Goal: Task Accomplishment & Management: Manage account settings

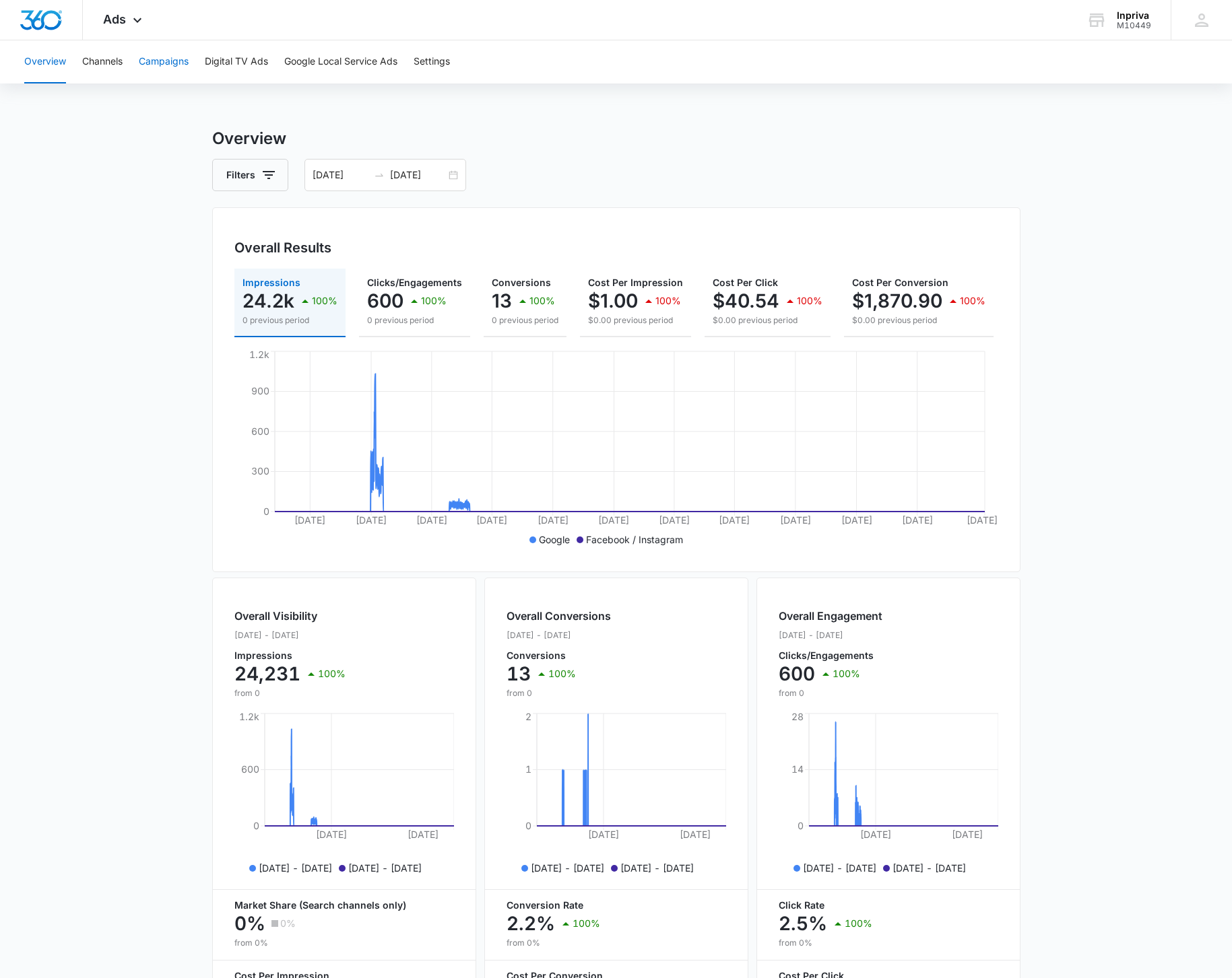
click at [169, 64] on button "Campaigns" at bounding box center [163, 62] width 50 height 43
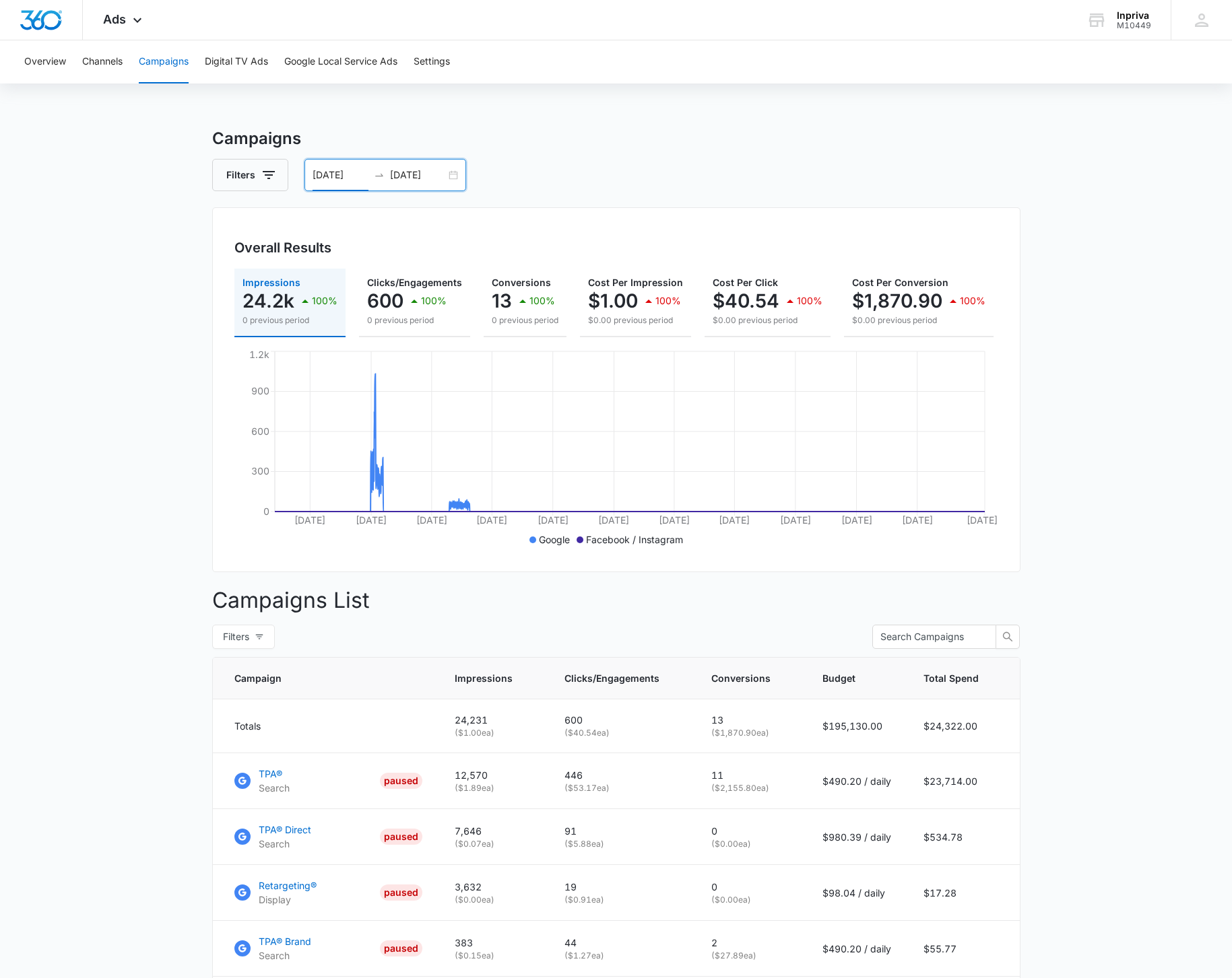
click at [357, 176] on input "12/01/2016" at bounding box center [340, 175] width 56 height 15
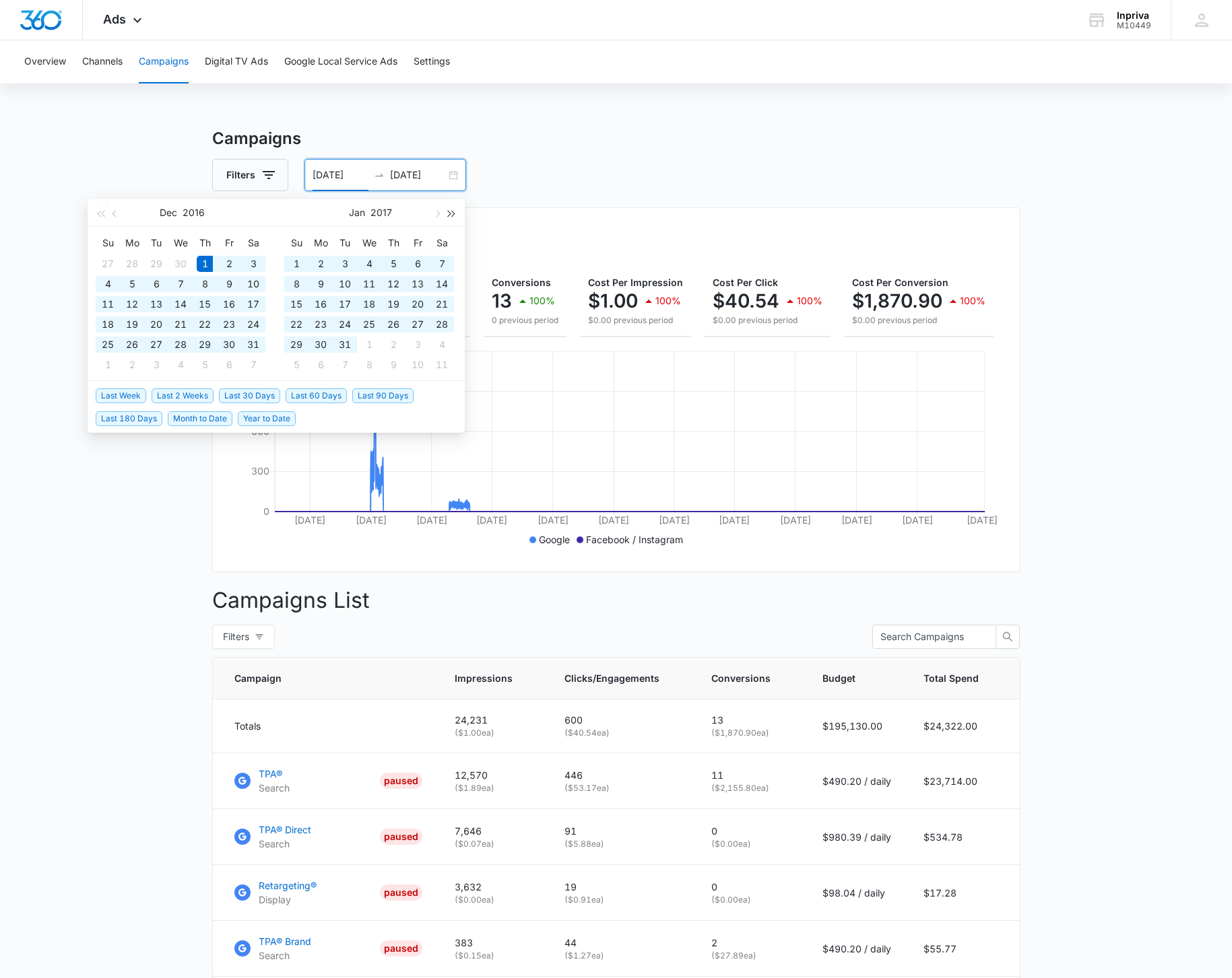
click at [449, 212] on span "button" at bounding box center [452, 213] width 7 height 7
click at [449, 212] on button "button" at bounding box center [452, 212] width 15 height 27
click at [94, 212] on button "button" at bounding box center [101, 212] width 15 height 27
click at [436, 213] on span "button" at bounding box center [436, 213] width 7 height 7
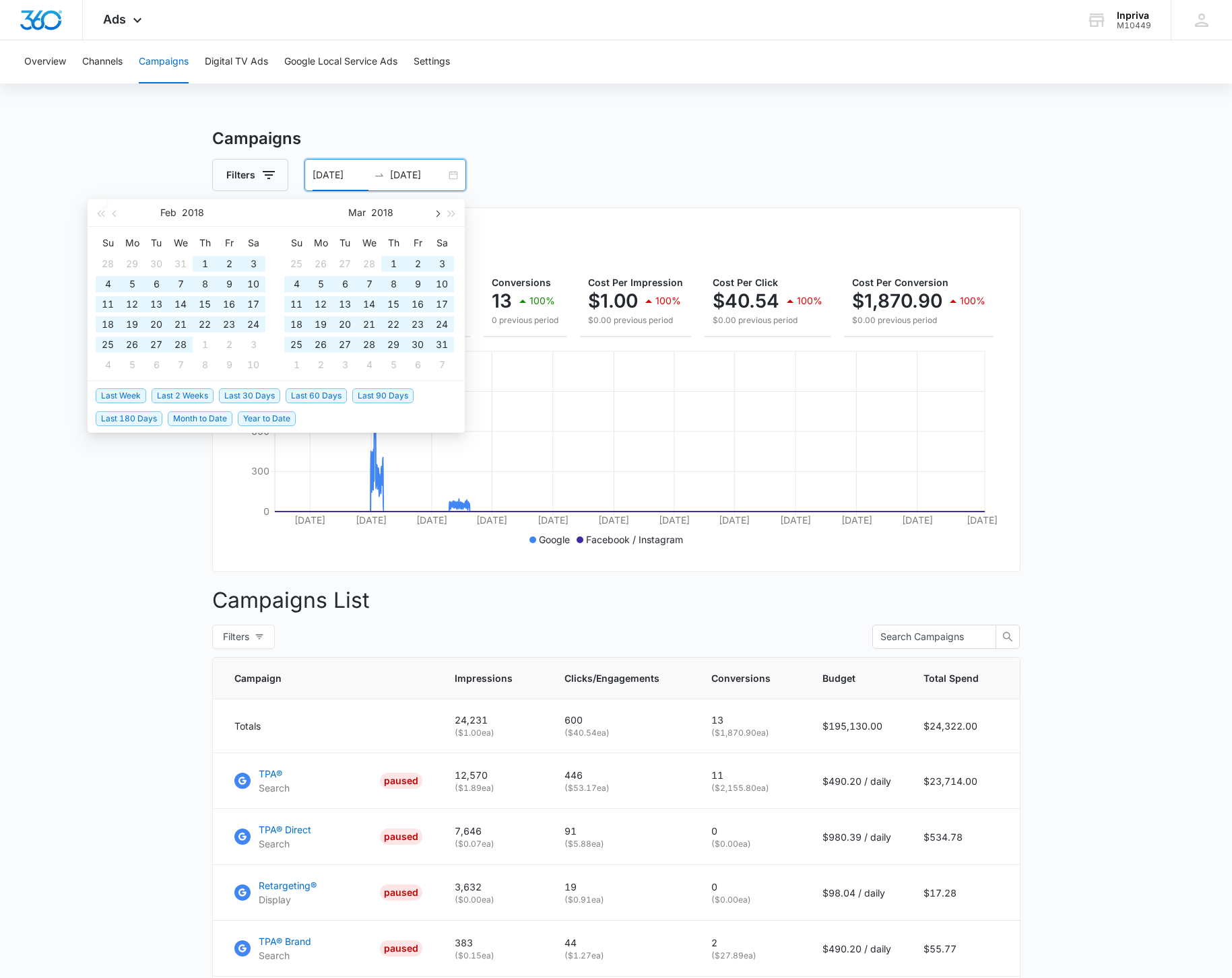
click at [437, 213] on span "button" at bounding box center [436, 213] width 7 height 7
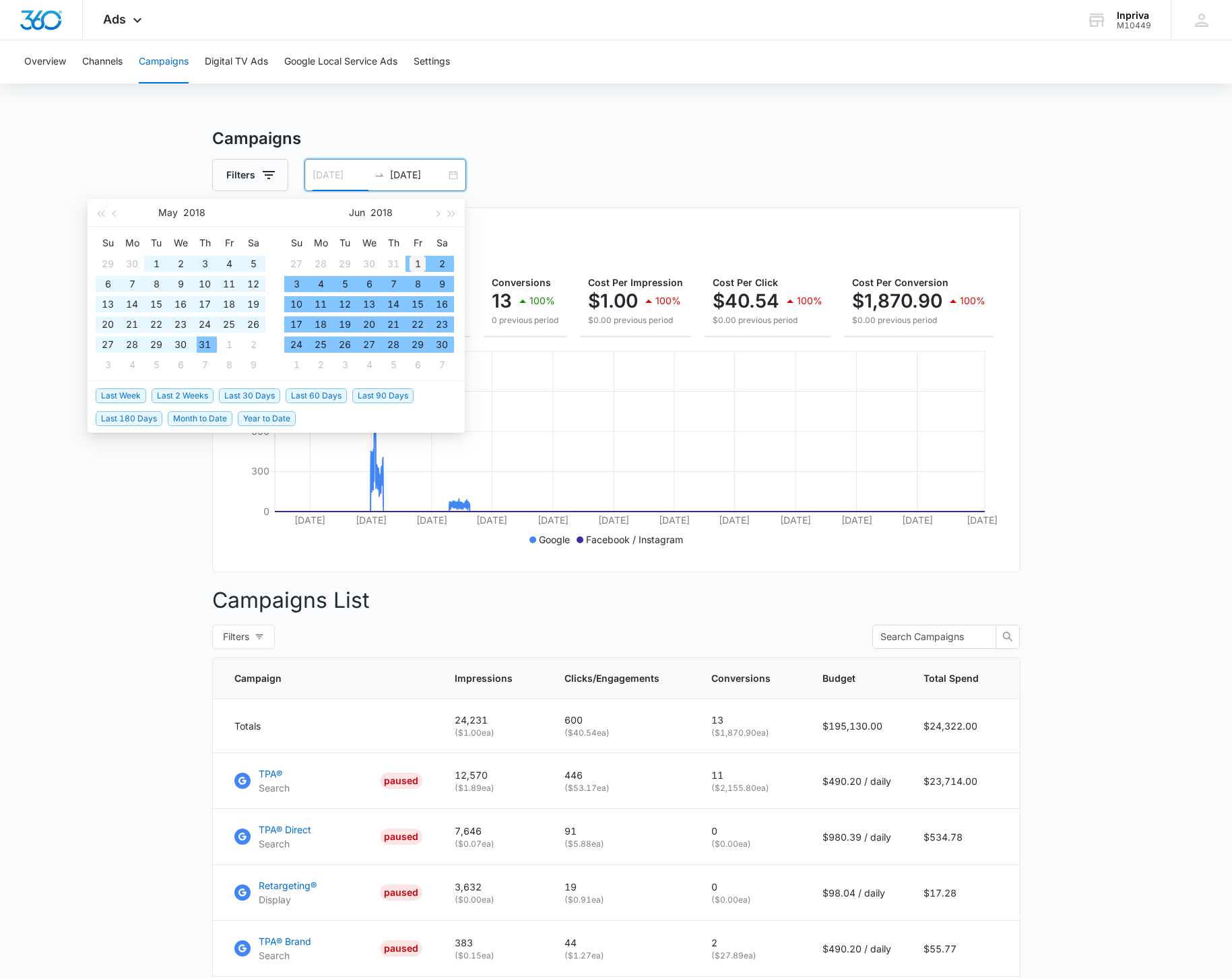
type input "06/01/2018"
click at [415, 259] on div "1" at bounding box center [418, 264] width 16 height 16
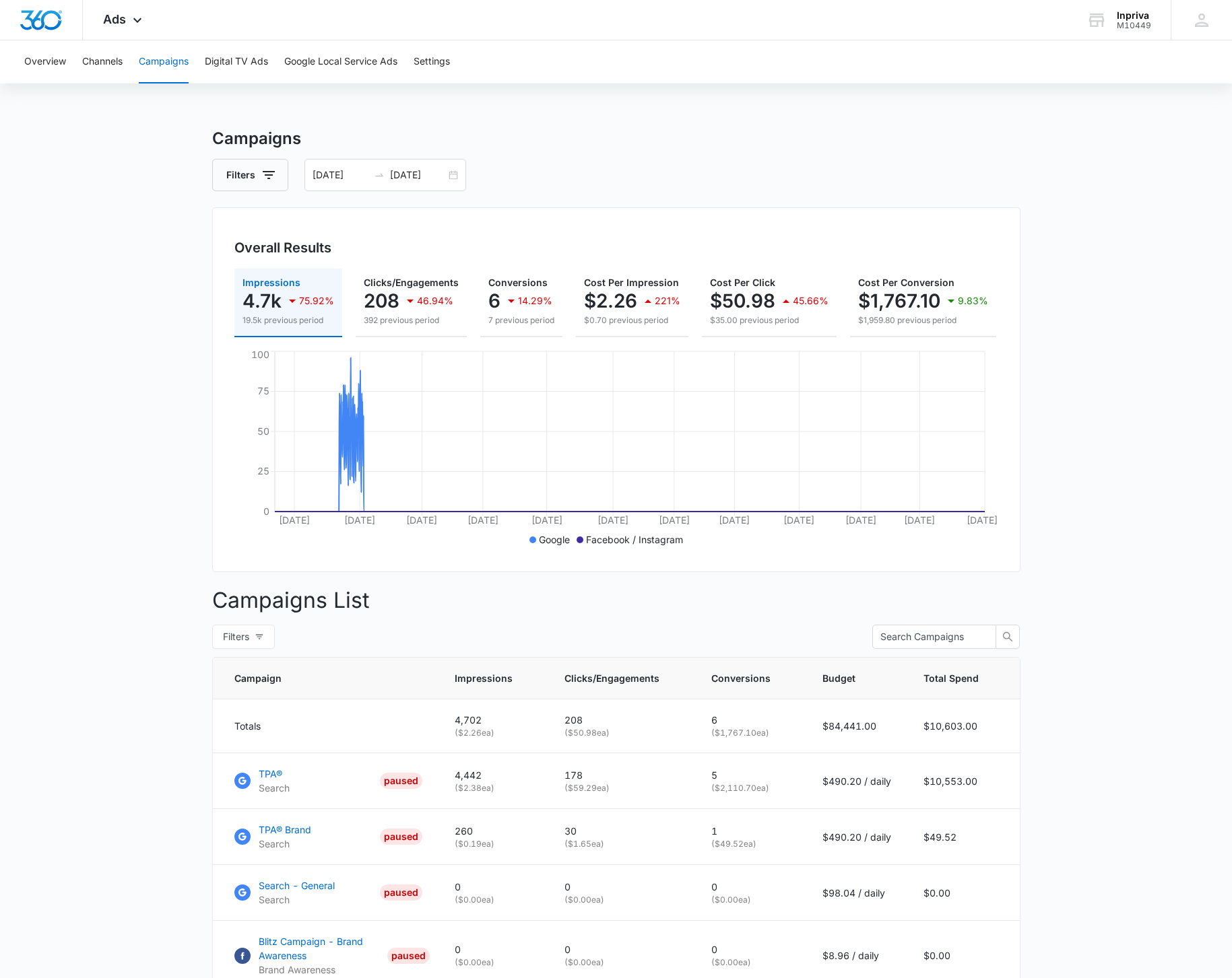
click at [93, 477] on main "Campaigns Filters 06/01/2018 09/10/2025 Overall Results Impressions 4.7k 75.92%…" at bounding box center [616, 690] width 1232 height 1127
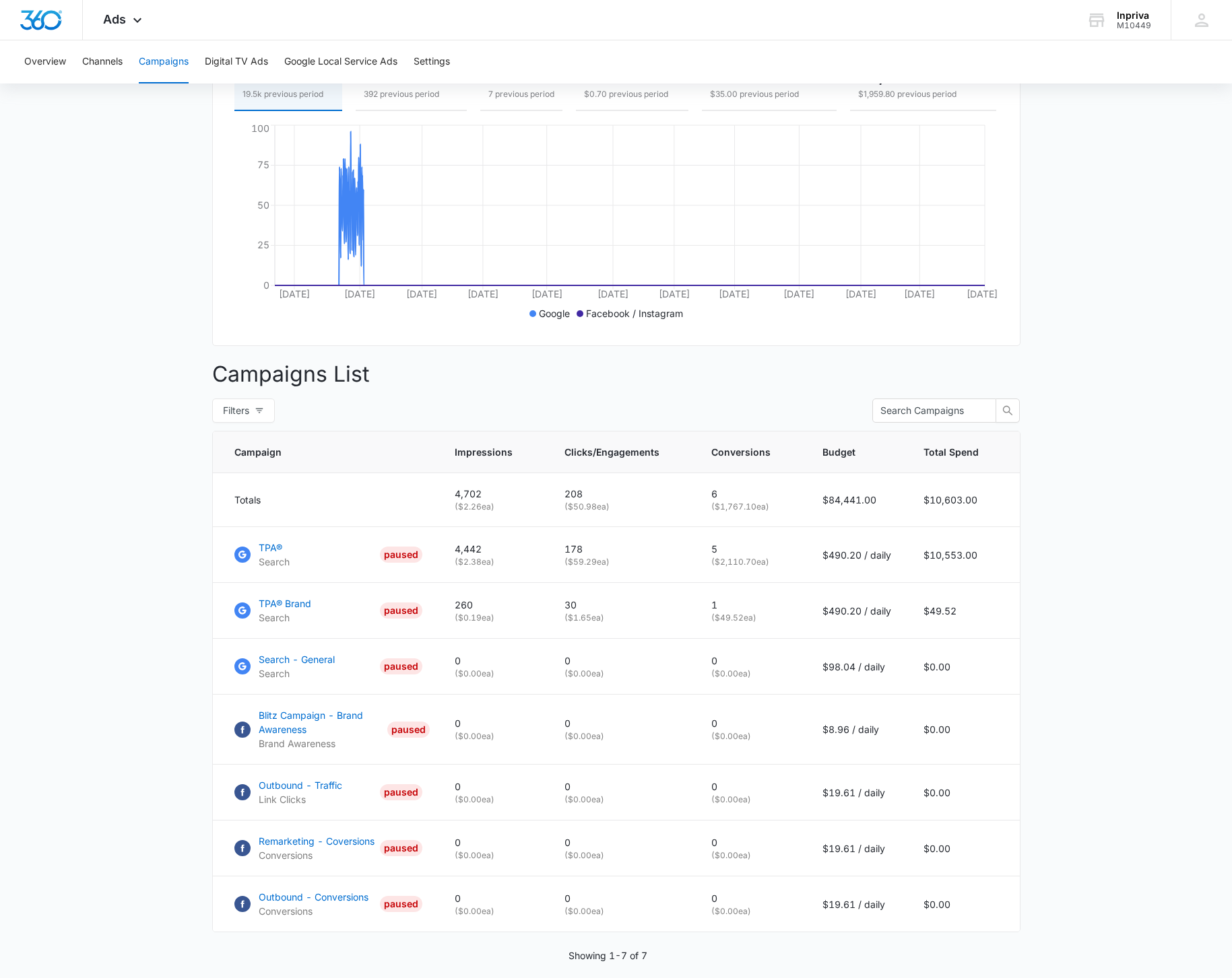
scroll to position [274, 0]
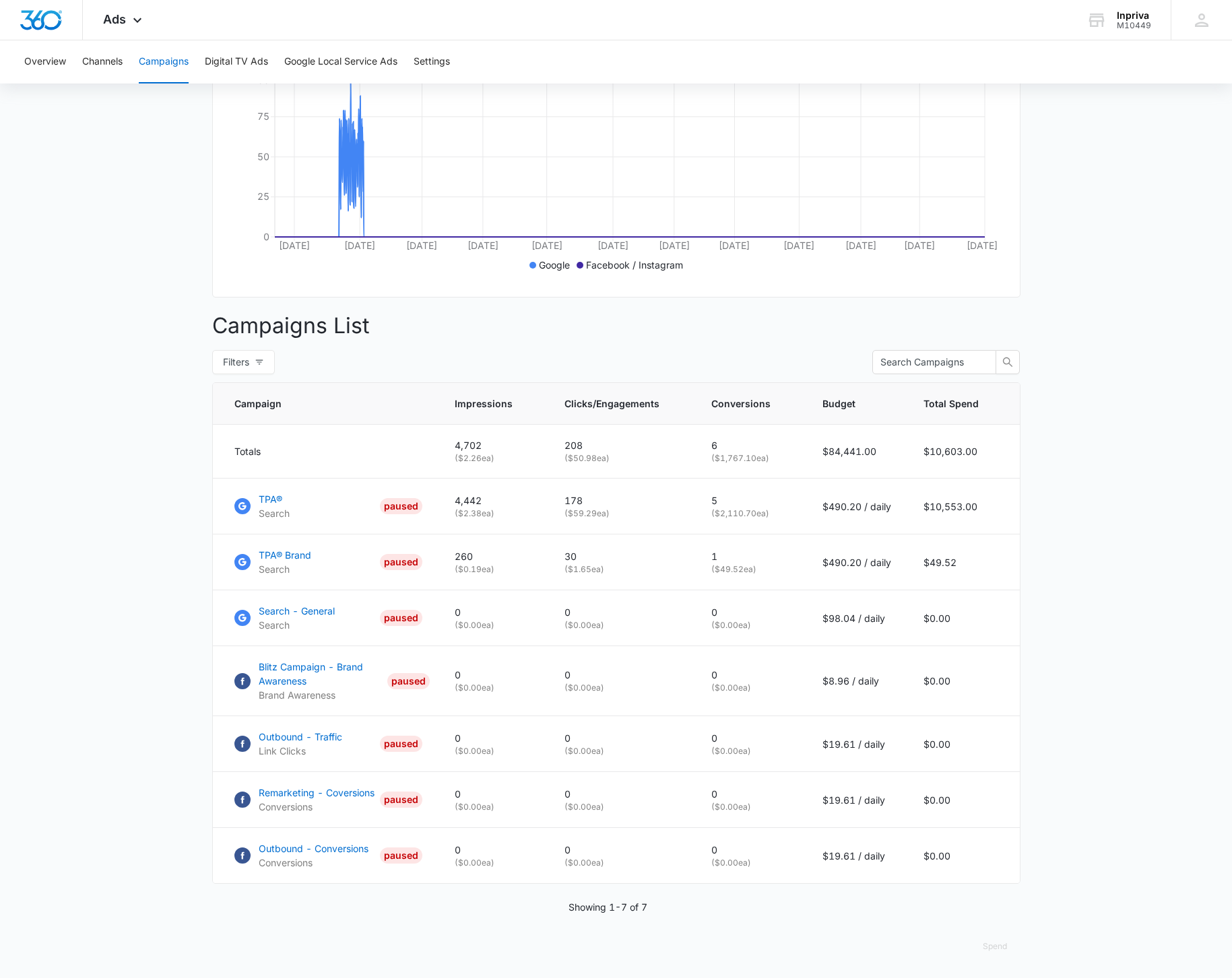
click at [112, 427] on main "Campaigns Filters 06/01/2018 09/10/2025 Overall Results Impressions 4.7k 75.92%…" at bounding box center [616, 415] width 1232 height 1127
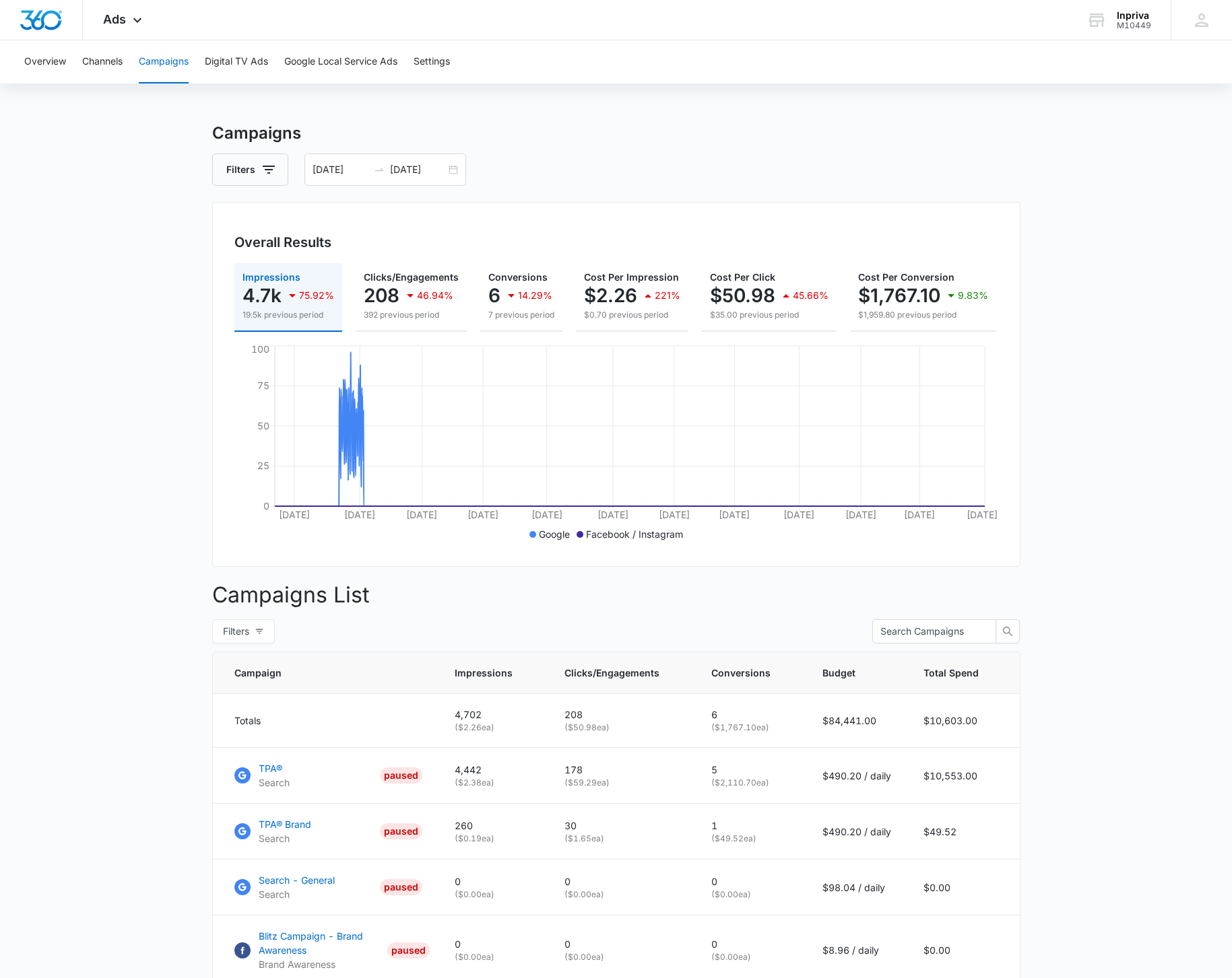
scroll to position [0, 0]
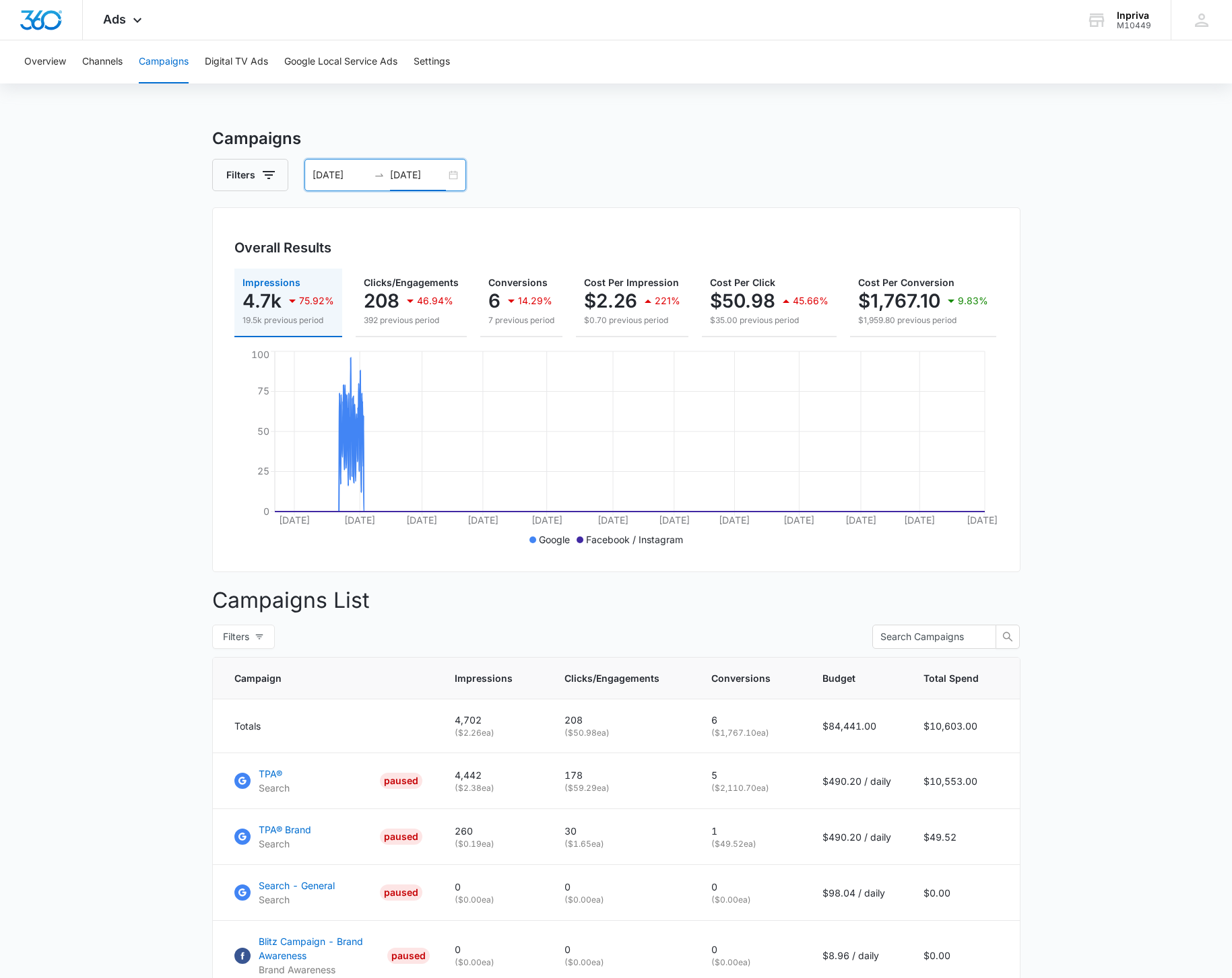
click at [430, 177] on input "09/10/2025" at bounding box center [418, 175] width 56 height 15
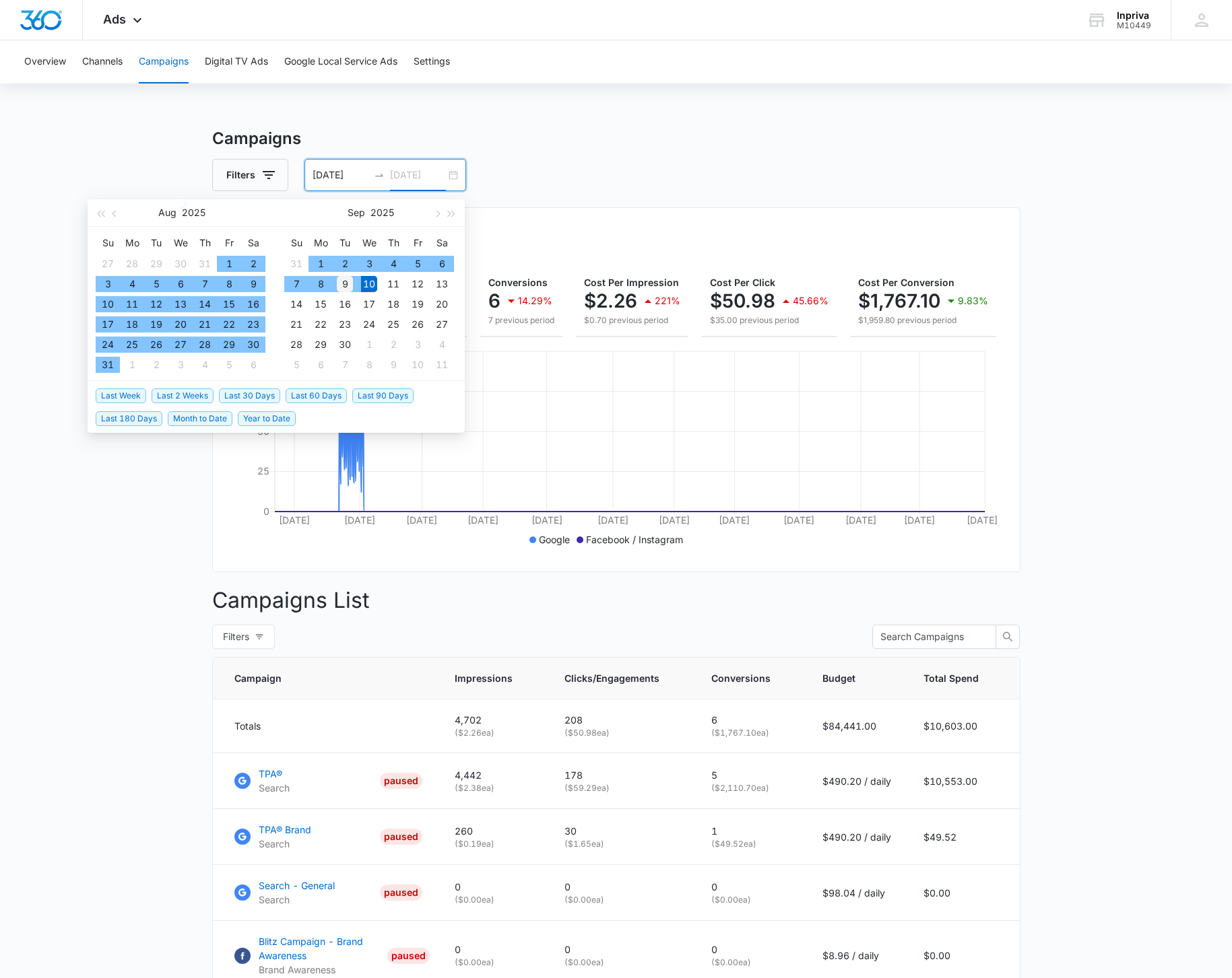
type input "09/09/2025"
click at [350, 285] on div "9" at bounding box center [345, 284] width 16 height 16
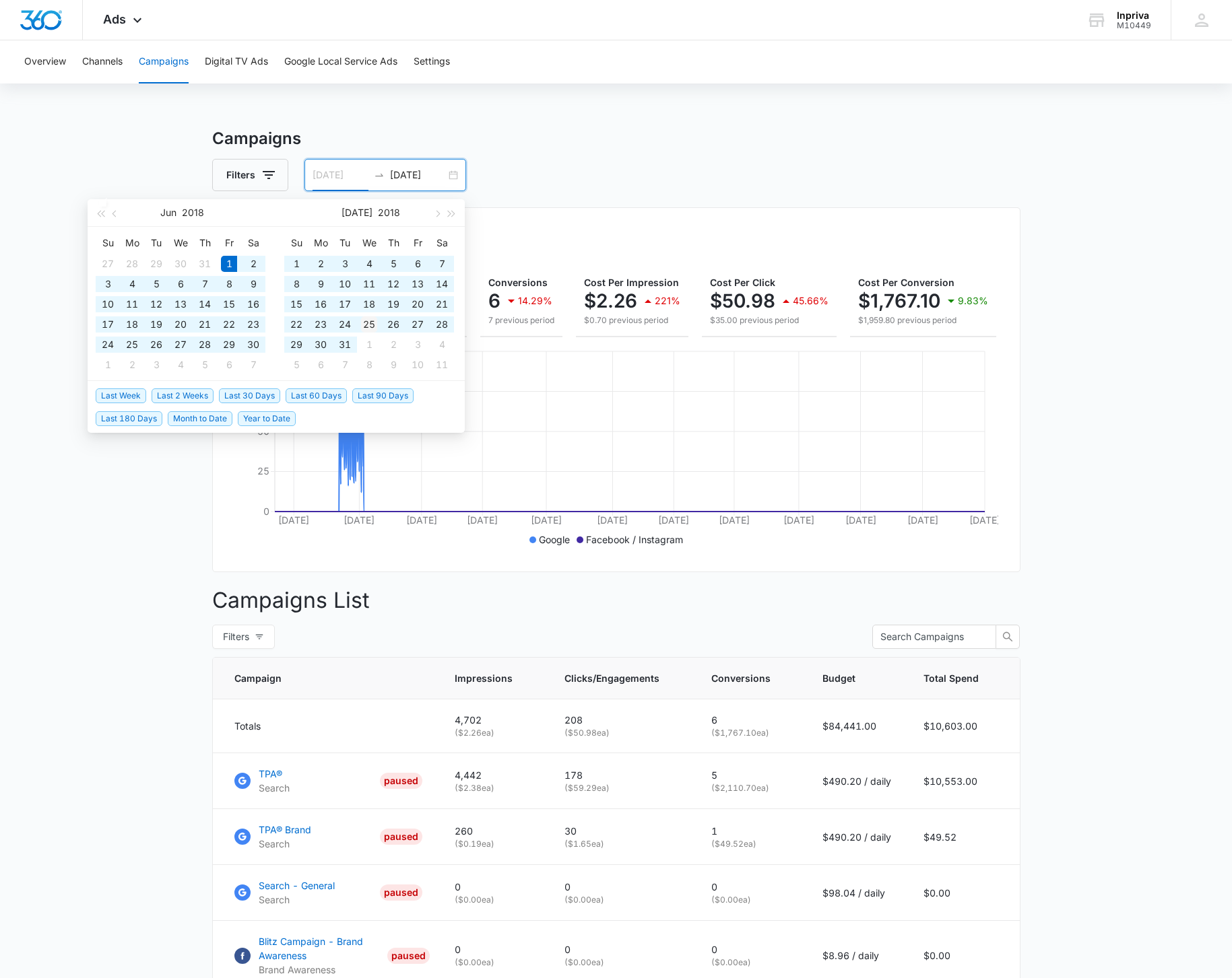
type input "06/01/2018"
click at [436, 177] on input "09/09/2025" at bounding box center [418, 175] width 56 height 15
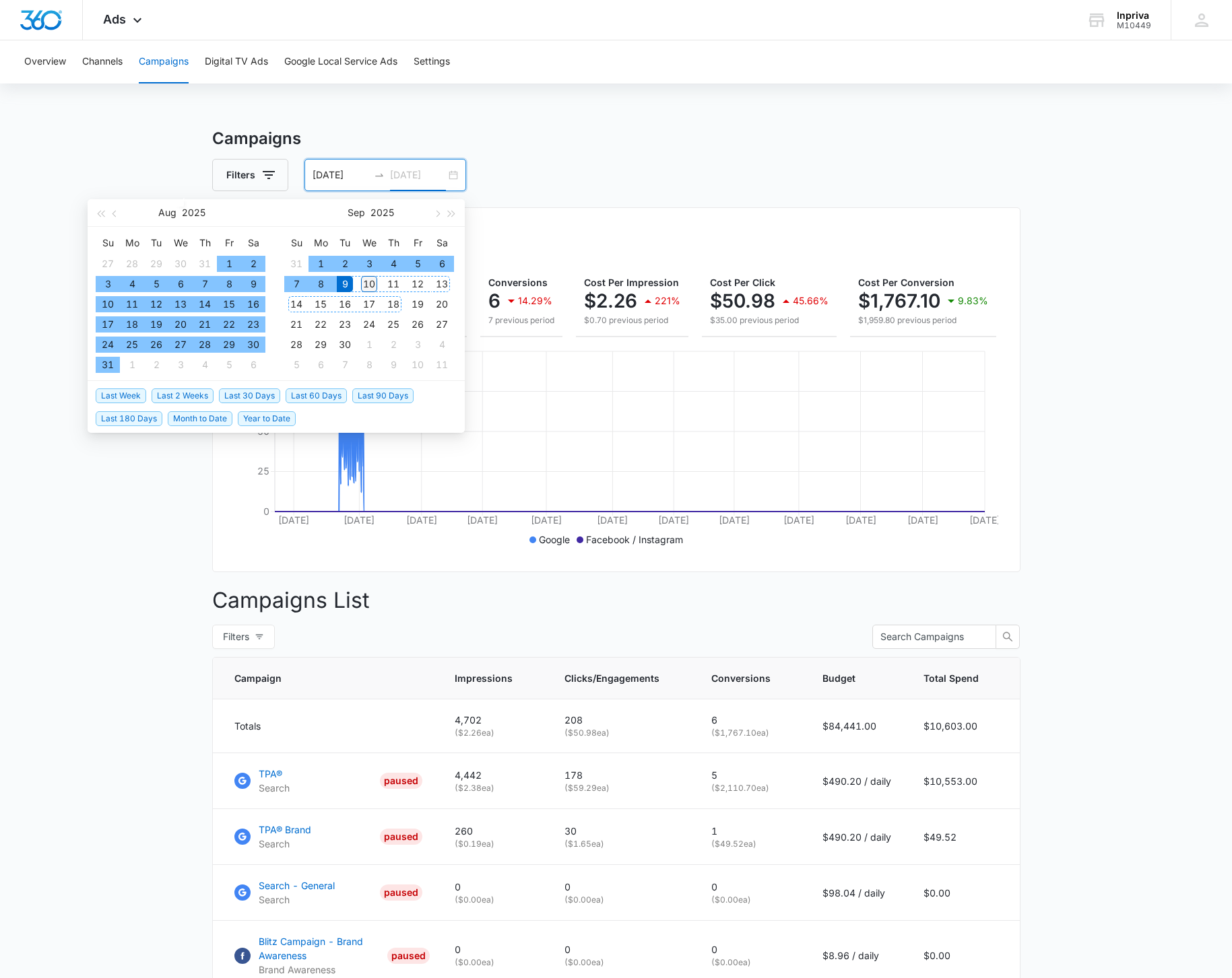
type input "09/10/2025"
click at [374, 285] on div "10" at bounding box center [369, 284] width 16 height 16
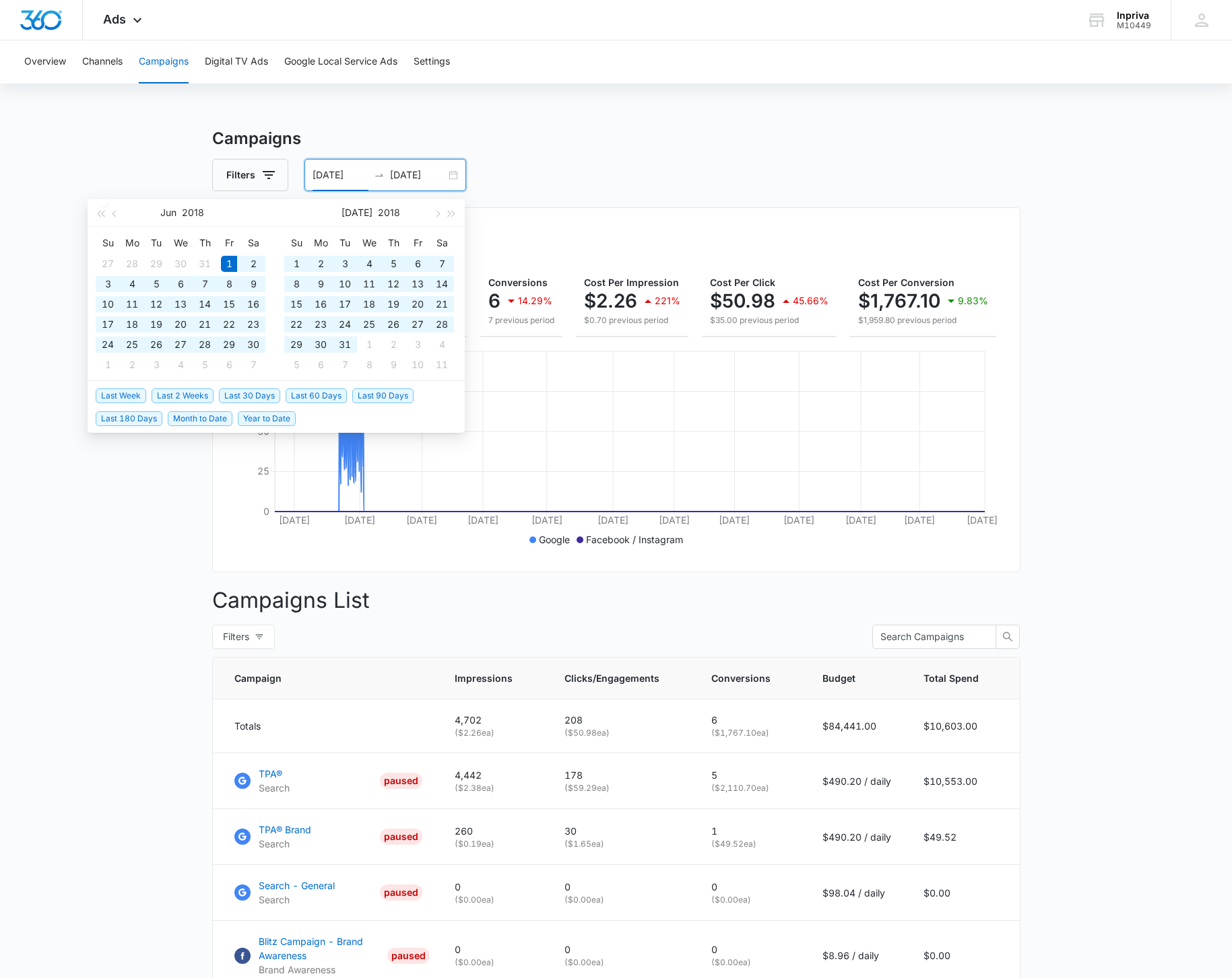
click at [356, 177] on input "06/01/2018" at bounding box center [340, 175] width 56 height 15
click at [112, 213] on button "button" at bounding box center [116, 212] width 15 height 27
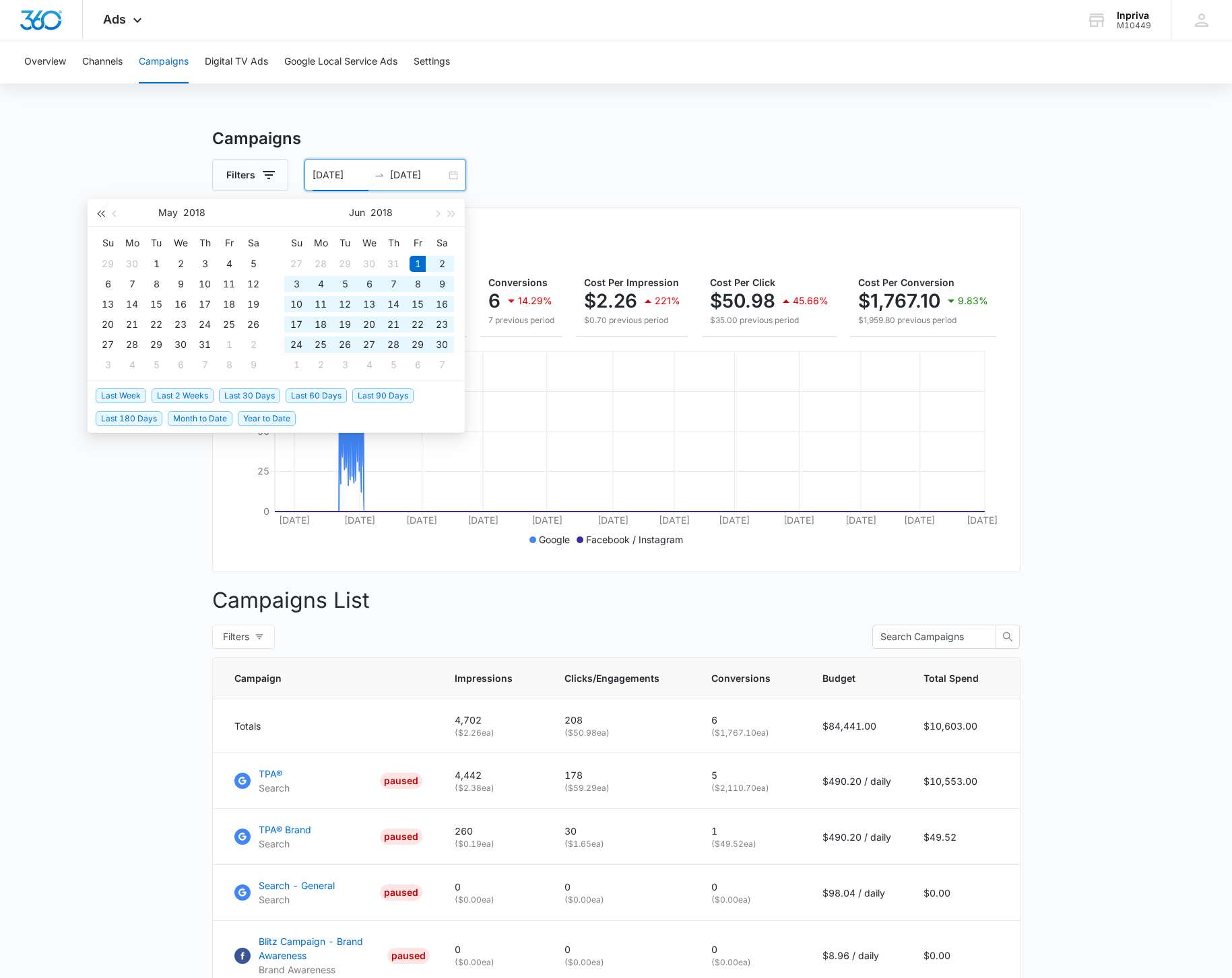
click at [100, 212] on button "button" at bounding box center [101, 212] width 15 height 27
click at [99, 212] on button "button" at bounding box center [101, 212] width 15 height 27
click at [436, 215] on span "button" at bounding box center [436, 213] width 7 height 7
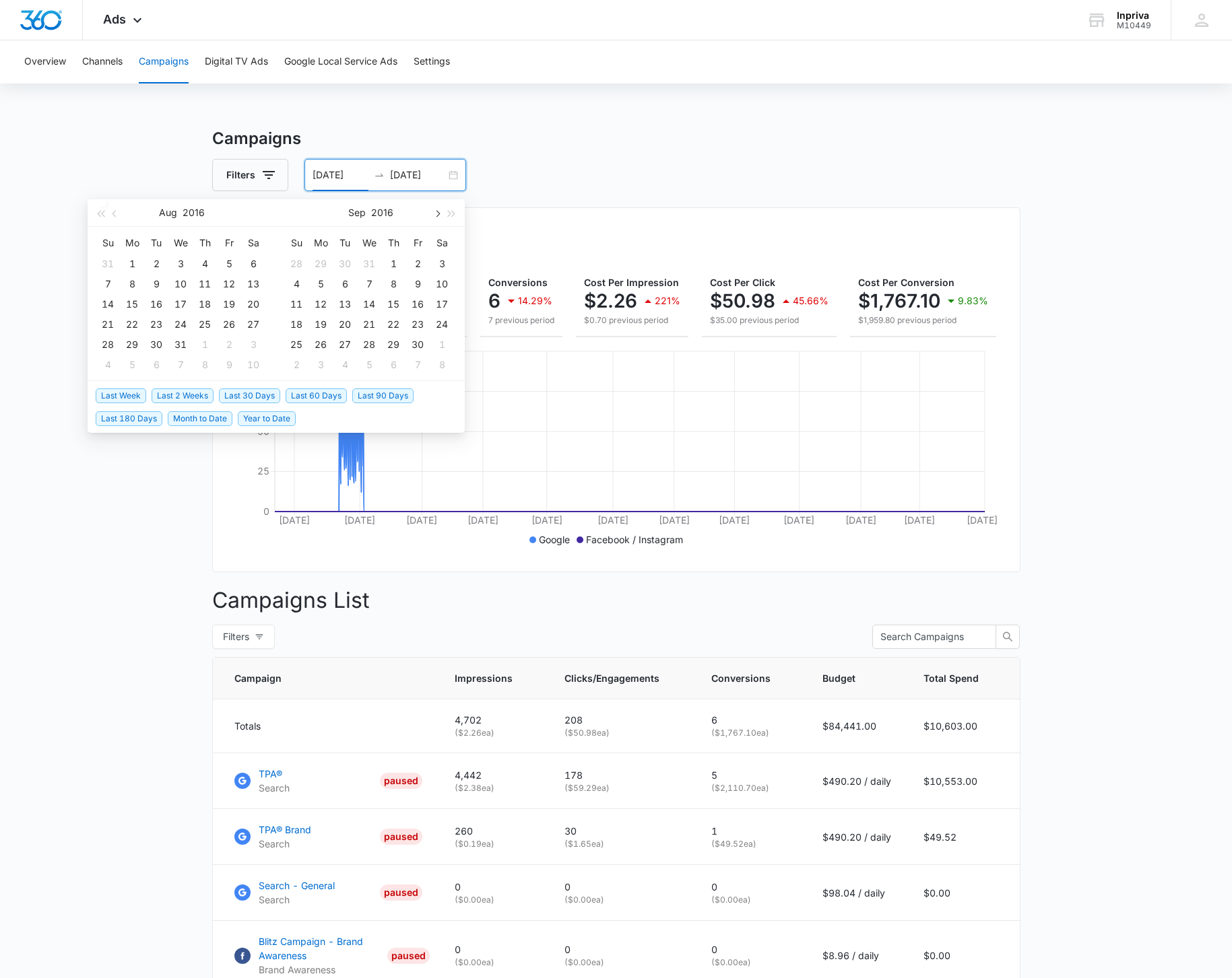
click at [436, 215] on span "button" at bounding box center [436, 213] width 7 height 7
click at [436, 215] on span "button" at bounding box center [436, 213] width 7 height 7
type input "12/01/2016"
click at [393, 263] on div "1" at bounding box center [394, 264] width 16 height 16
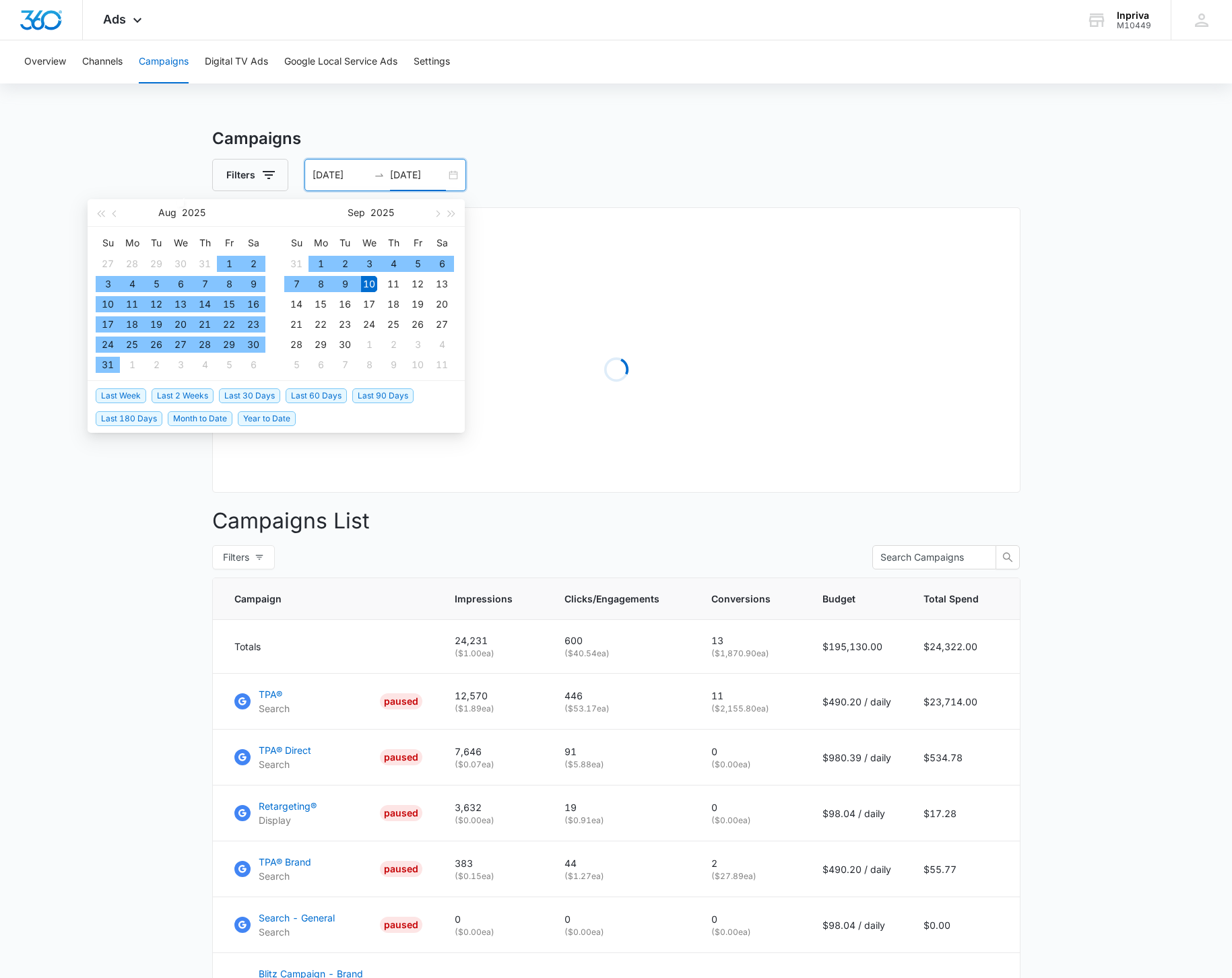
type input "09/10/2025"
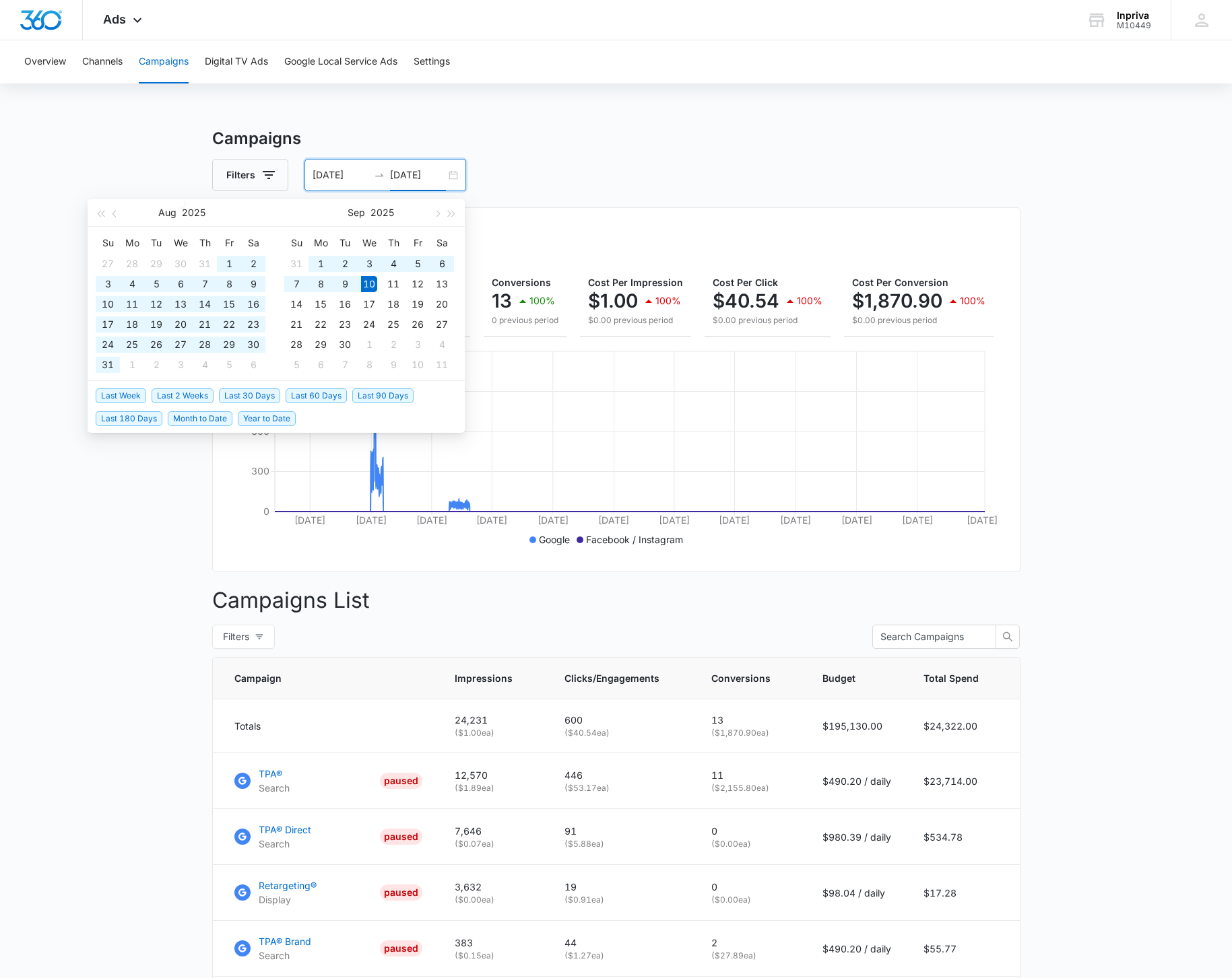
click at [172, 579] on main "Campaigns Filters 12/01/2016 09/10/2025 Overall Results Impressions 24.2k 100% …" at bounding box center [616, 746] width 1232 height 1239
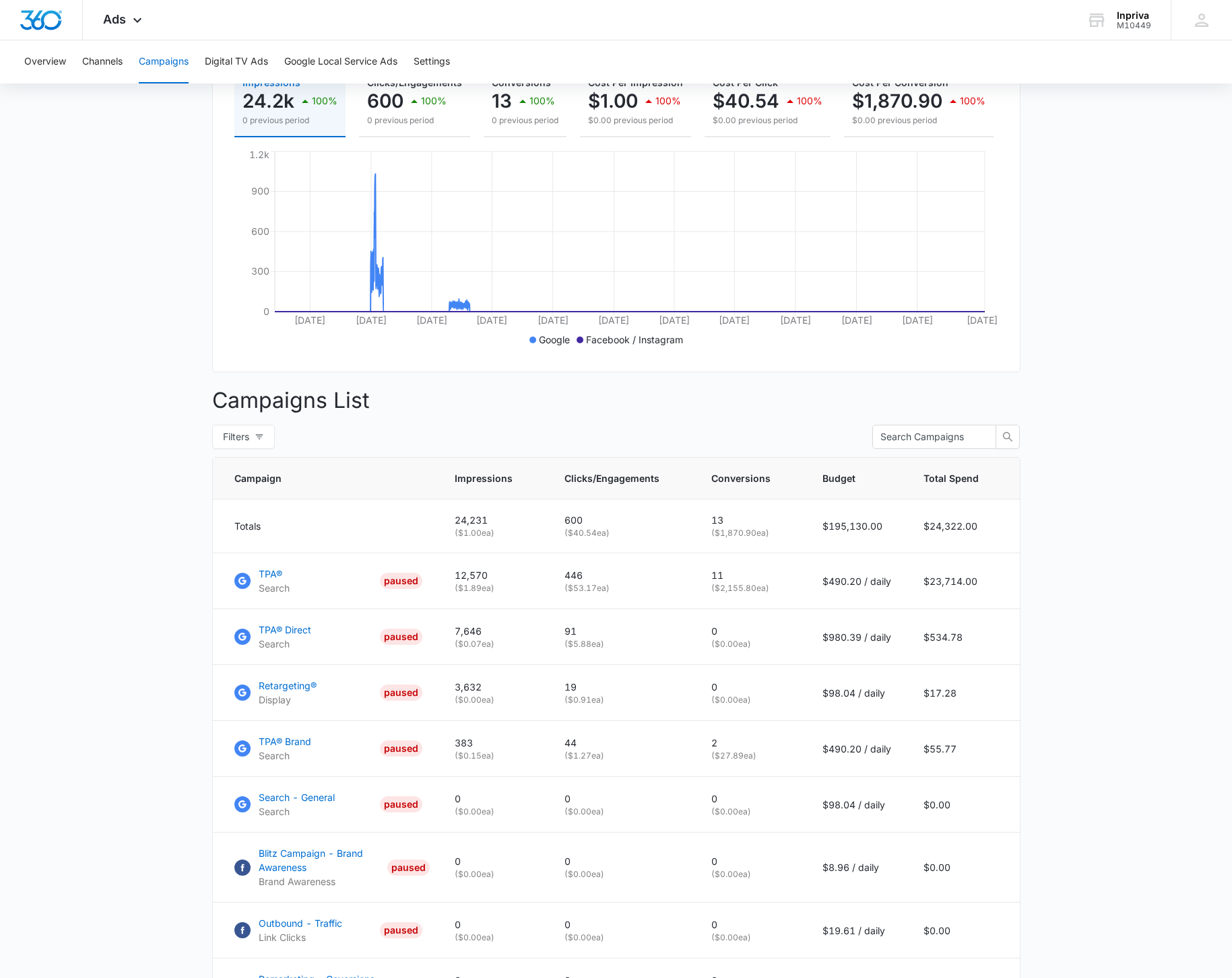
scroll to position [195, 0]
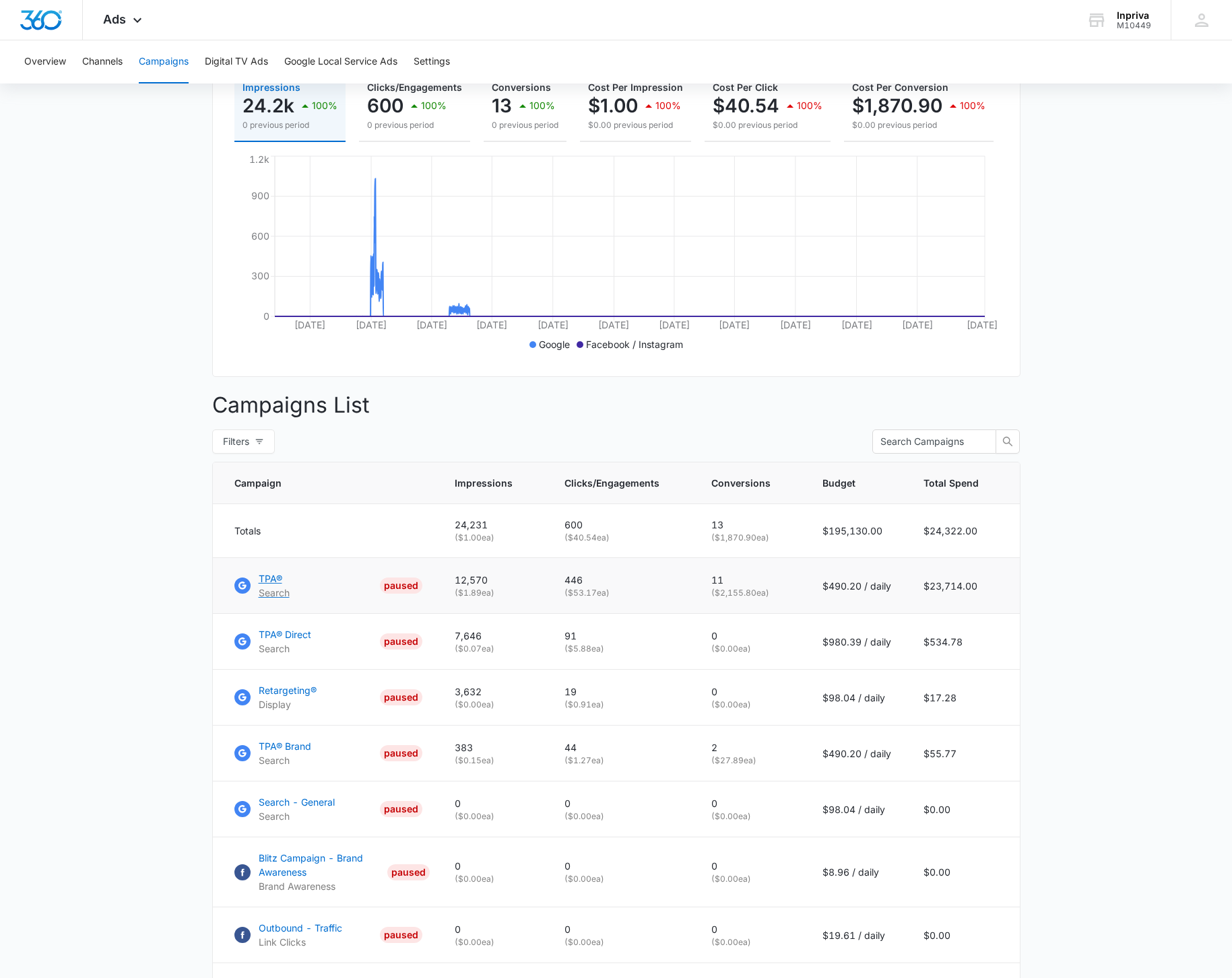
click at [269, 586] on p "TPA®" at bounding box center [274, 578] width 31 height 14
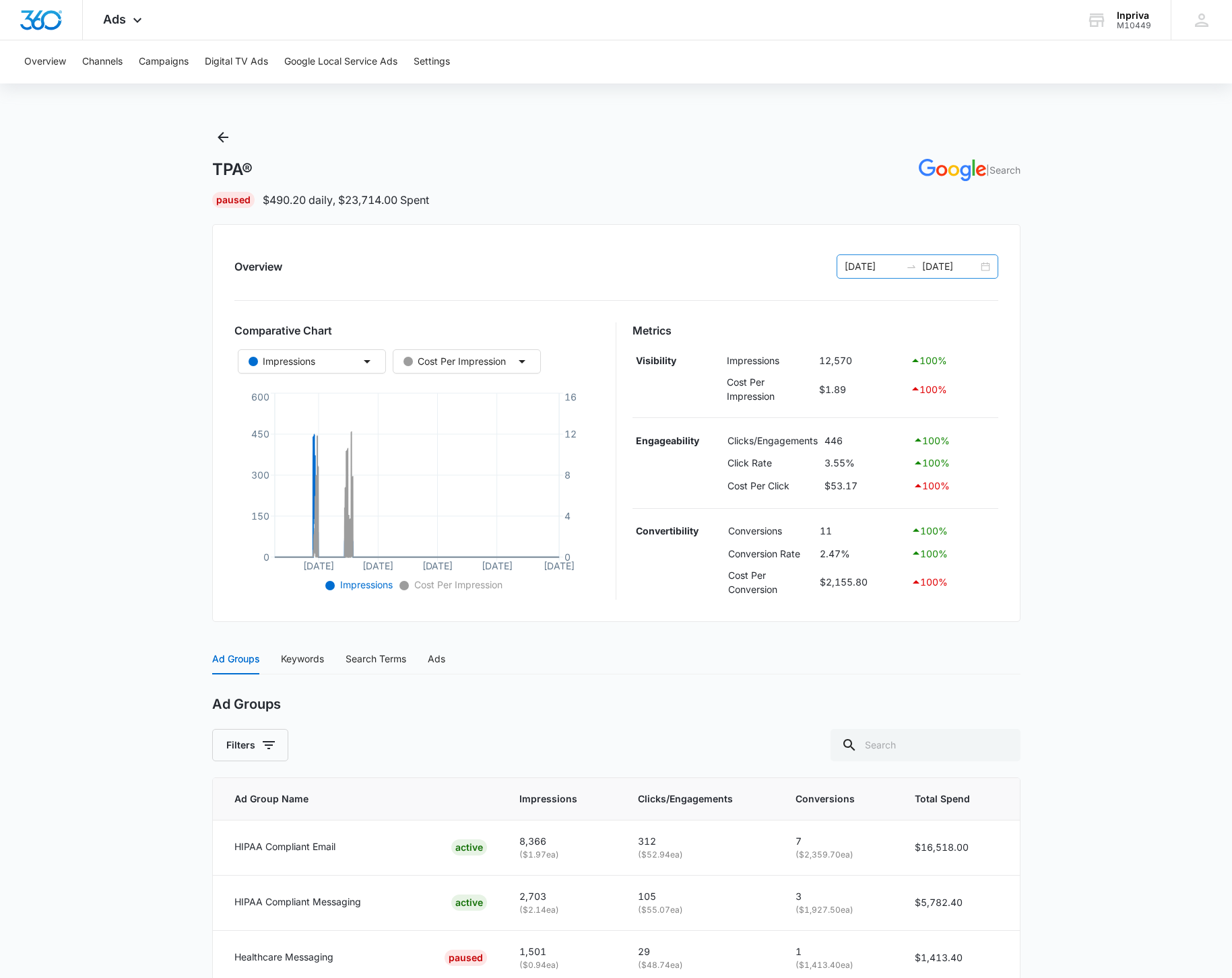
click at [867, 262] on input "[DATE]" at bounding box center [873, 267] width 56 height 15
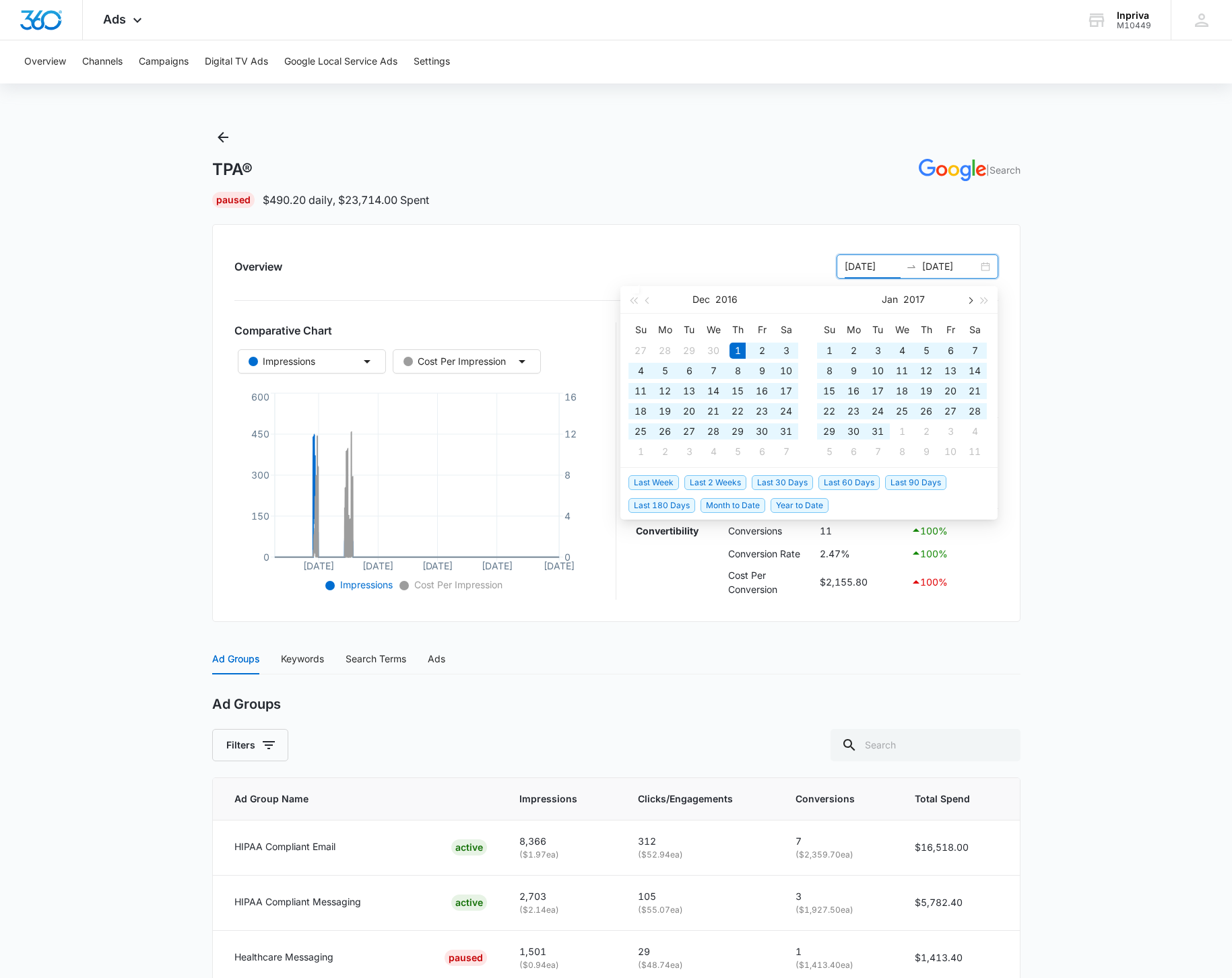
click at [969, 302] on span "button" at bounding box center [969, 300] width 7 height 7
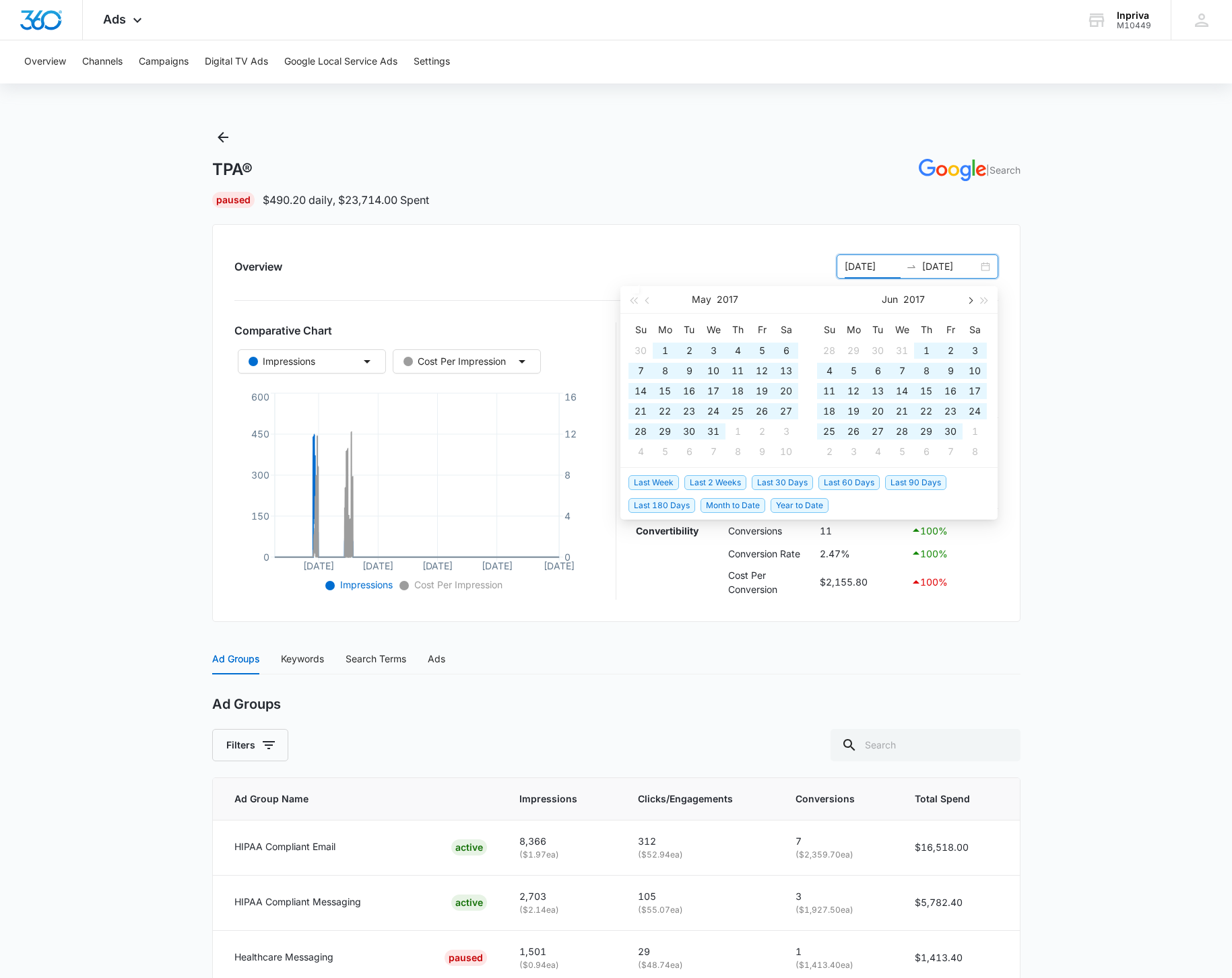
click at [969, 302] on span "button" at bounding box center [969, 300] width 7 height 7
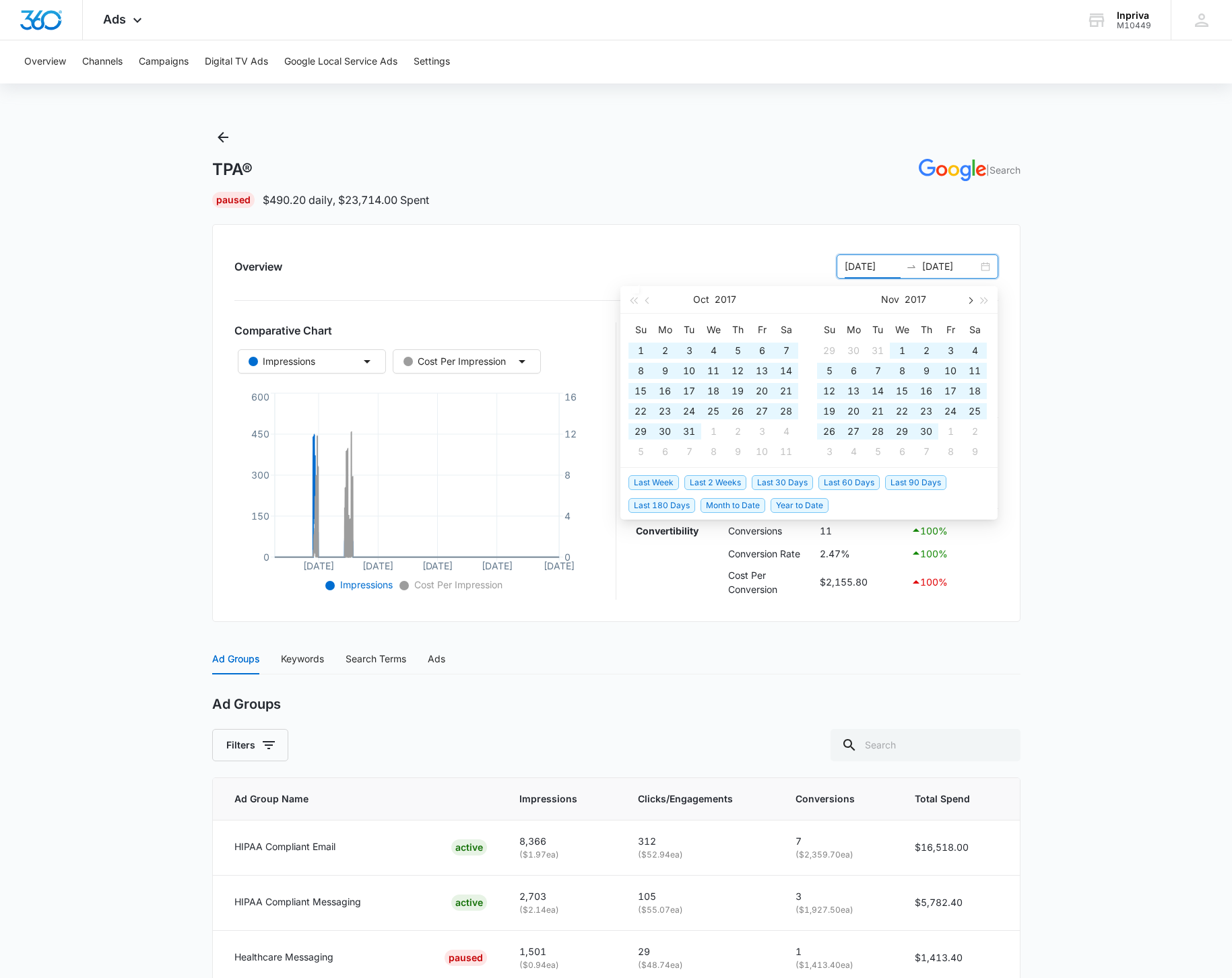
click at [969, 302] on span "button" at bounding box center [969, 300] width 7 height 7
click at [969, 301] on span "button" at bounding box center [969, 300] width 7 height 7
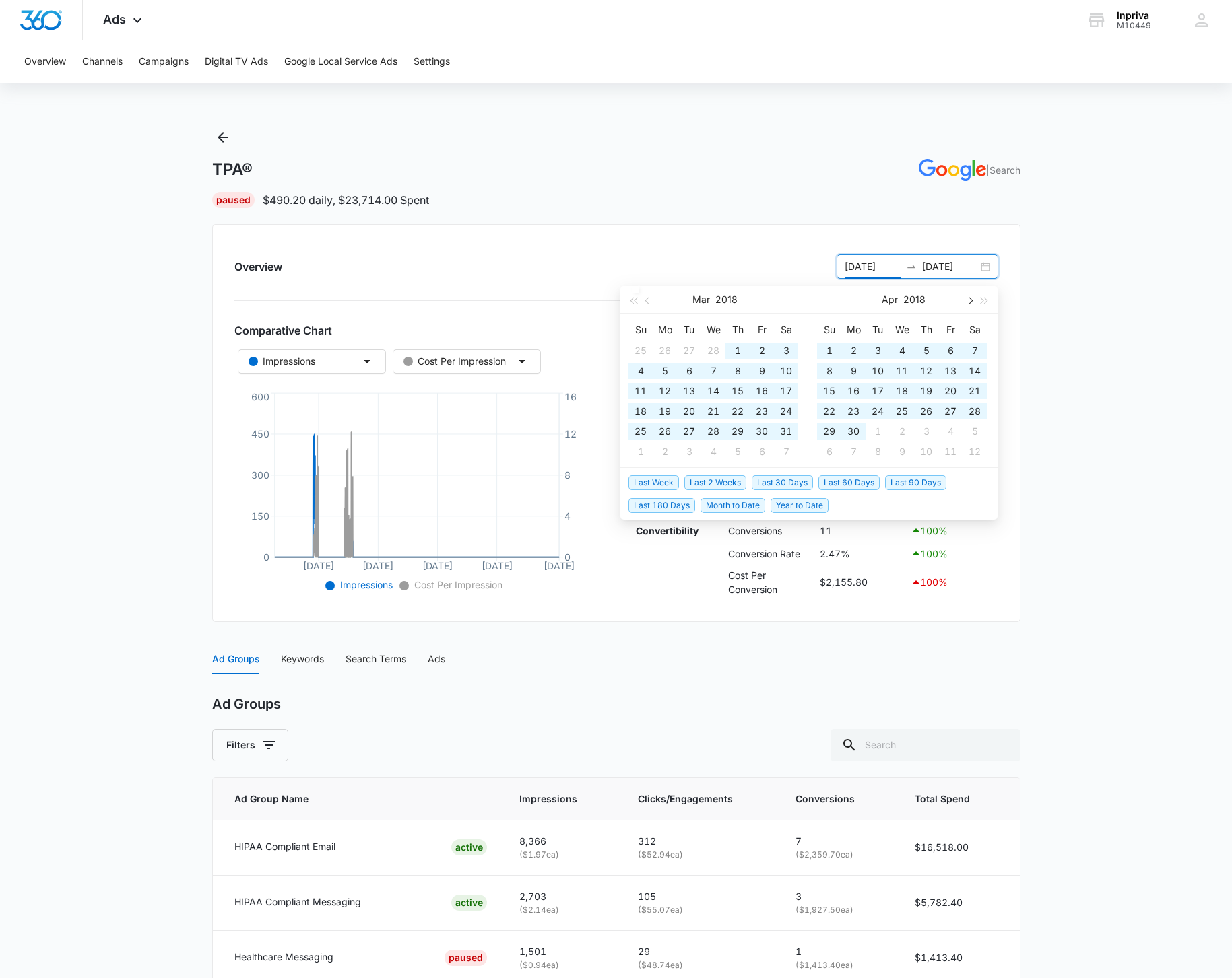
click at [969, 301] on span "button" at bounding box center [969, 300] width 7 height 7
type input "07/01/2018"
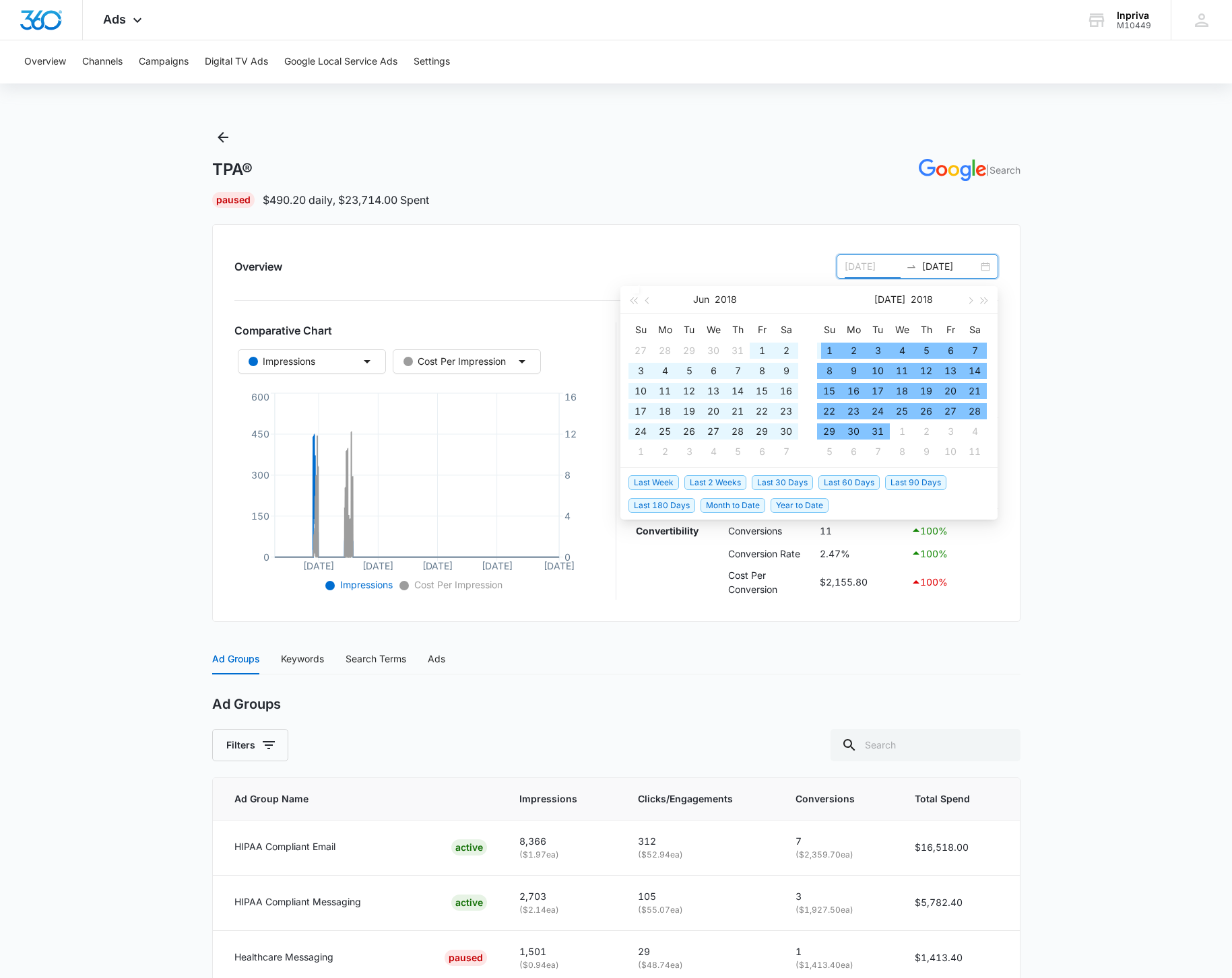
click at [824, 347] on div "1" at bounding box center [829, 351] width 16 height 16
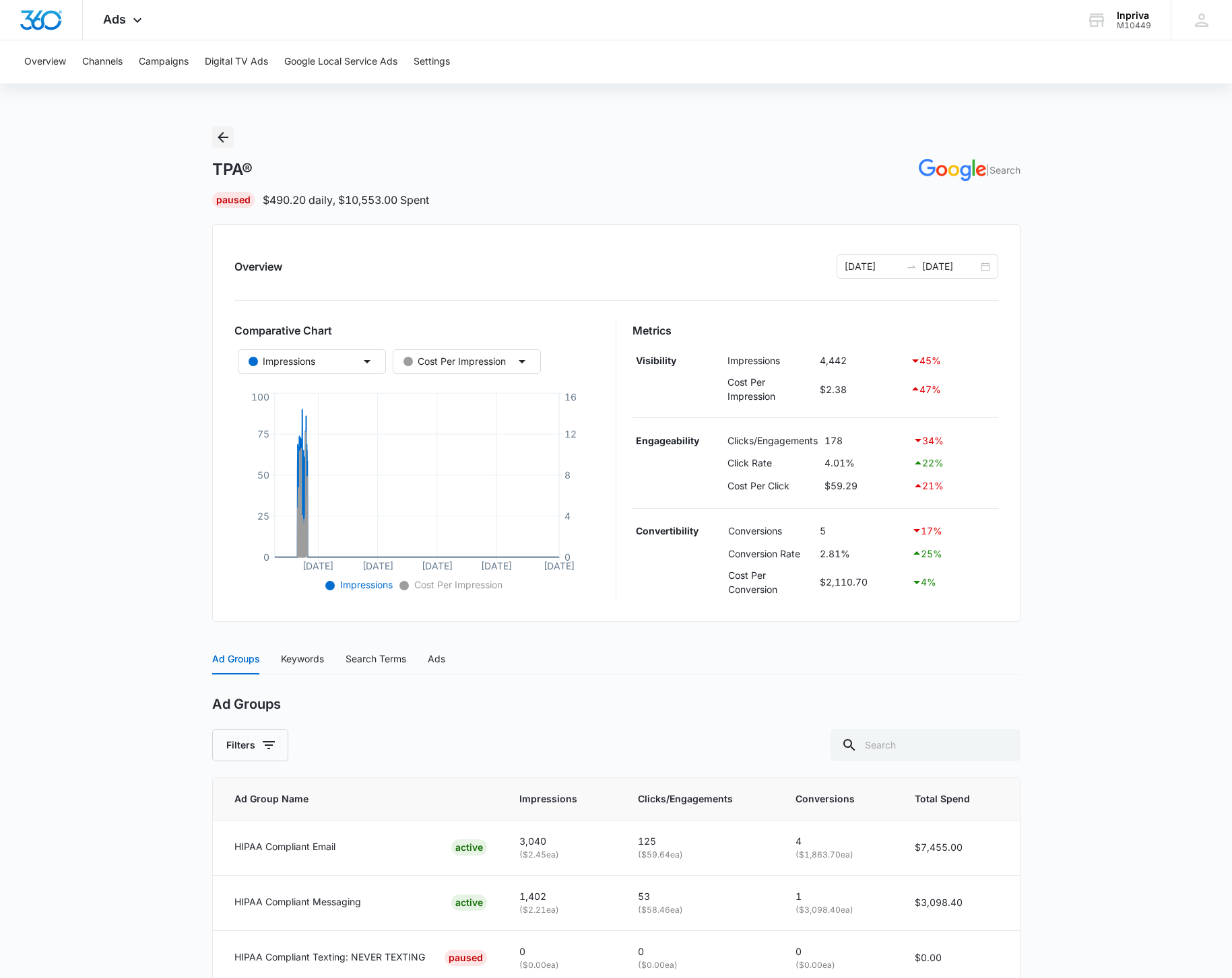
click at [221, 134] on icon "Back" at bounding box center [223, 137] width 16 height 16
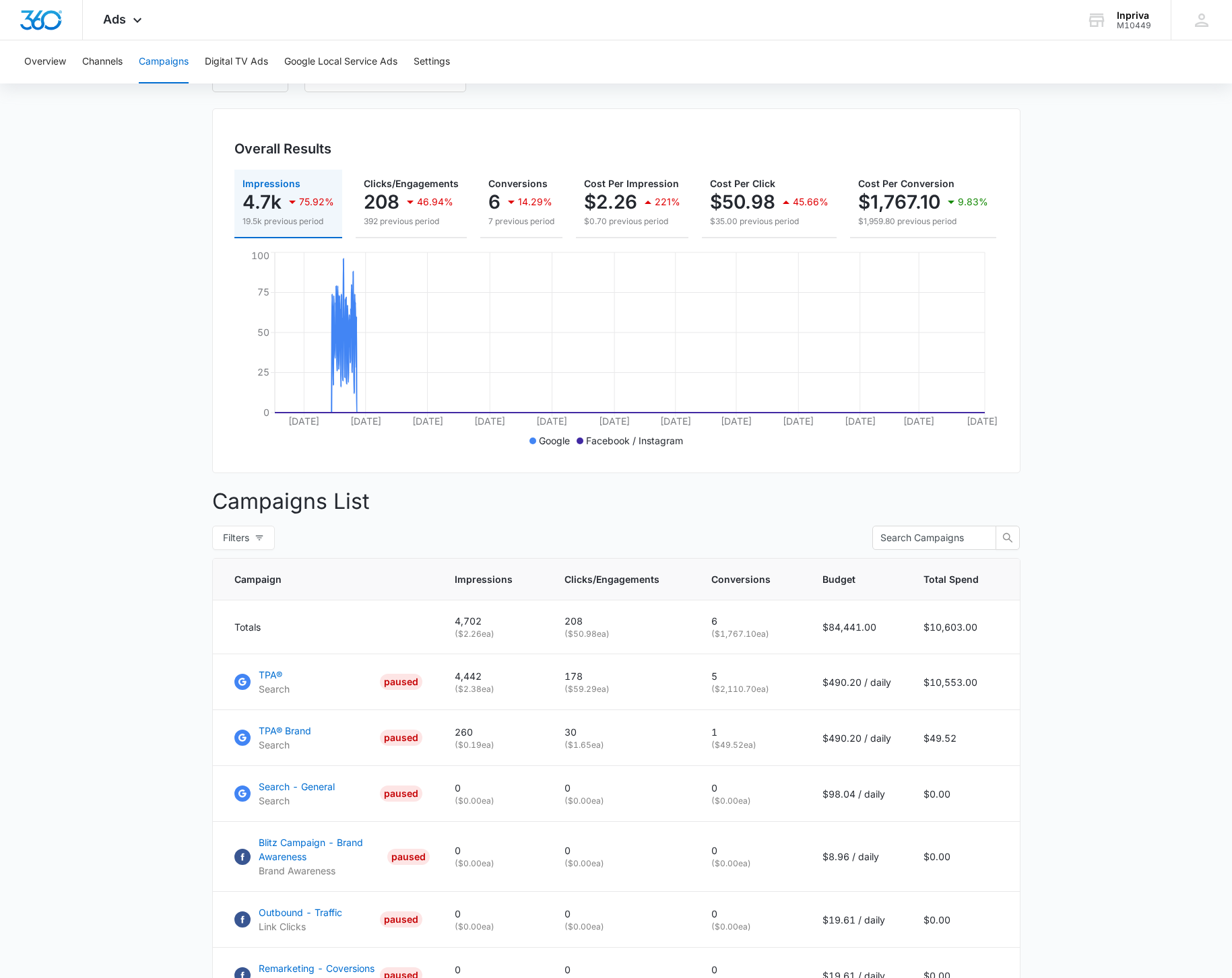
scroll to position [83, 0]
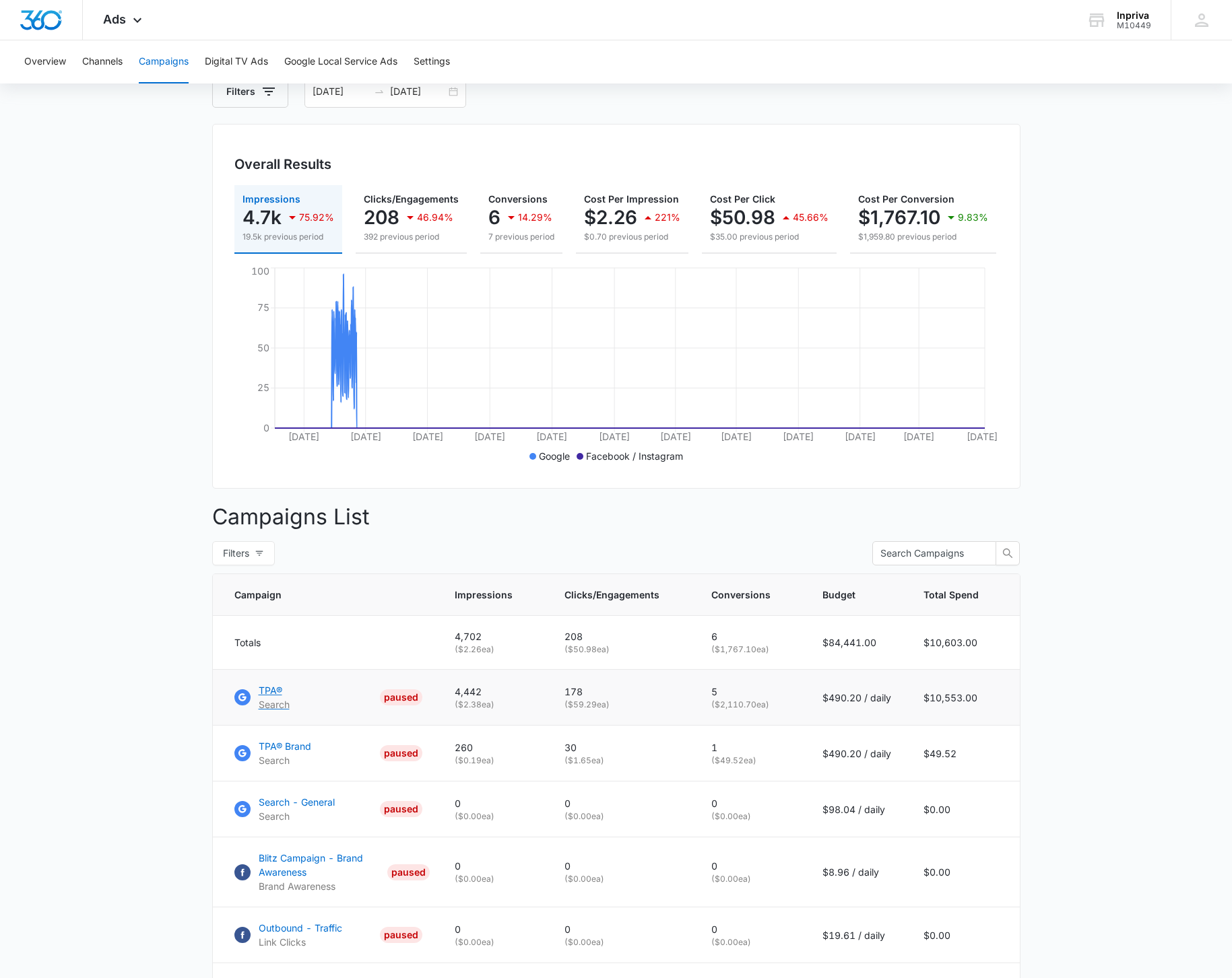
click at [273, 698] on p "TPA®" at bounding box center [274, 690] width 31 height 14
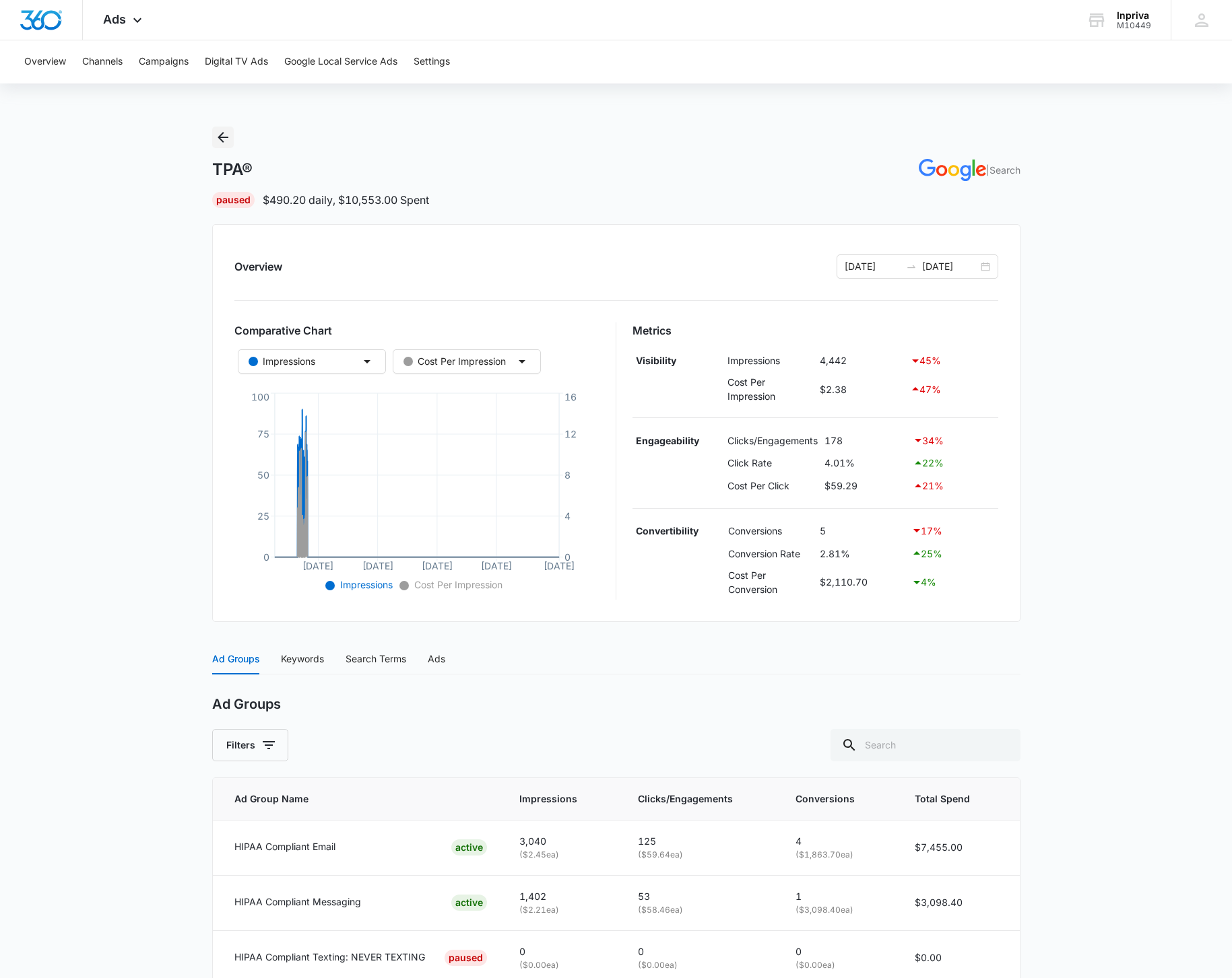
click at [221, 137] on icon "Back" at bounding box center [223, 137] width 10 height 10
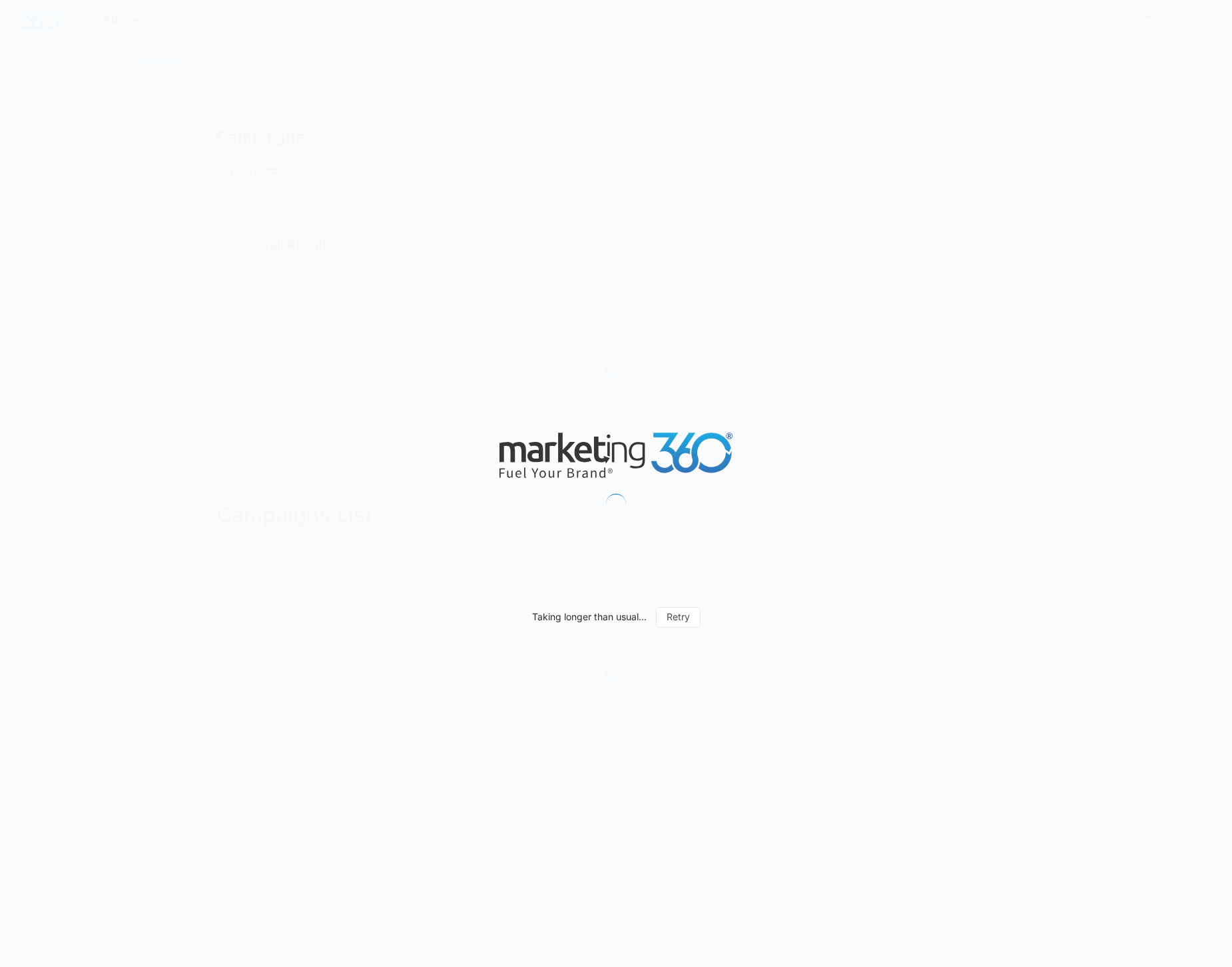
type input "[DATE]"
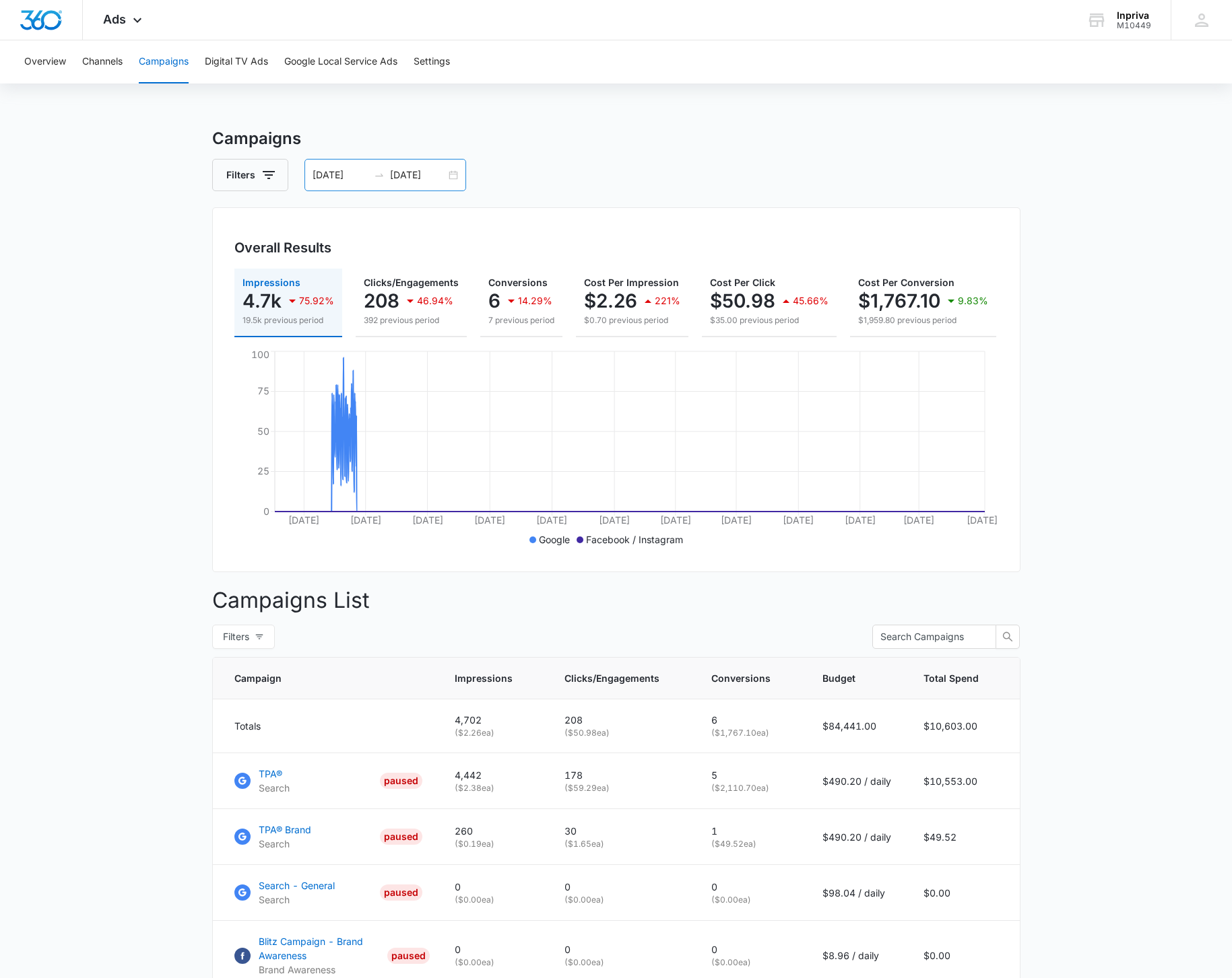
click at [342, 175] on input "[DATE]" at bounding box center [340, 175] width 56 height 15
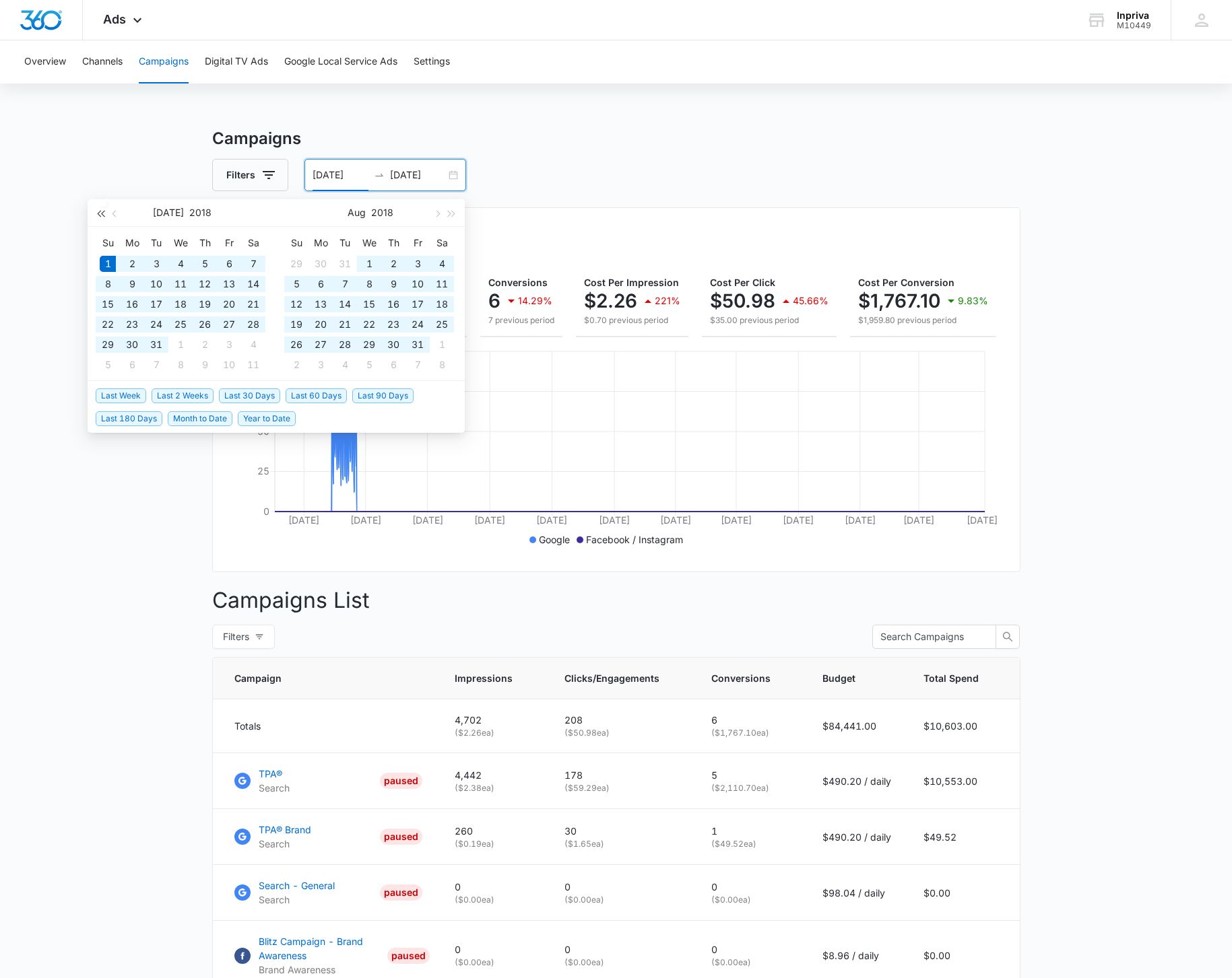
click at [104, 213] on span "button" at bounding box center [100, 213] width 7 height 7
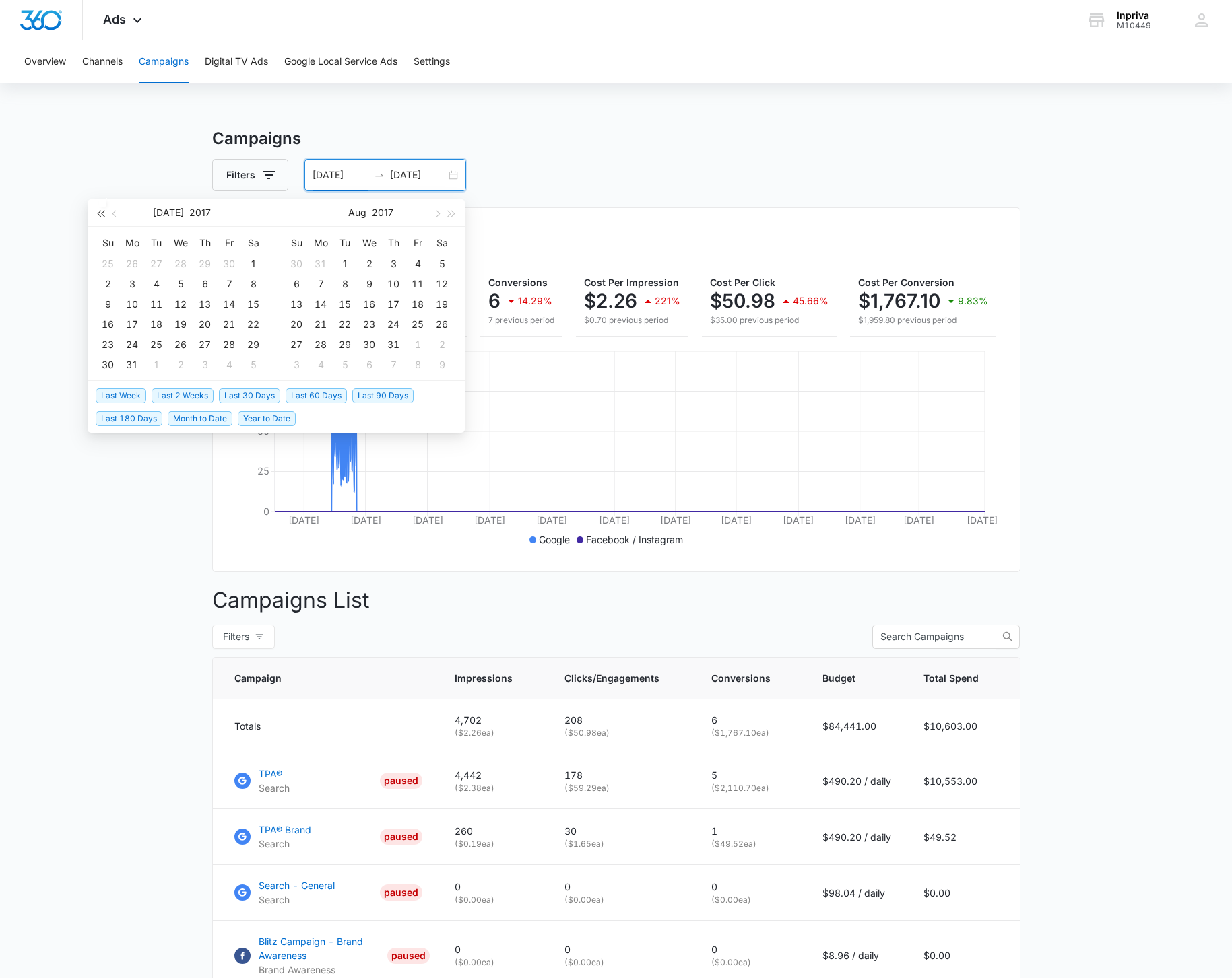
click at [104, 213] on span "button" at bounding box center [100, 213] width 7 height 7
click at [438, 216] on button "button" at bounding box center [436, 212] width 15 height 27
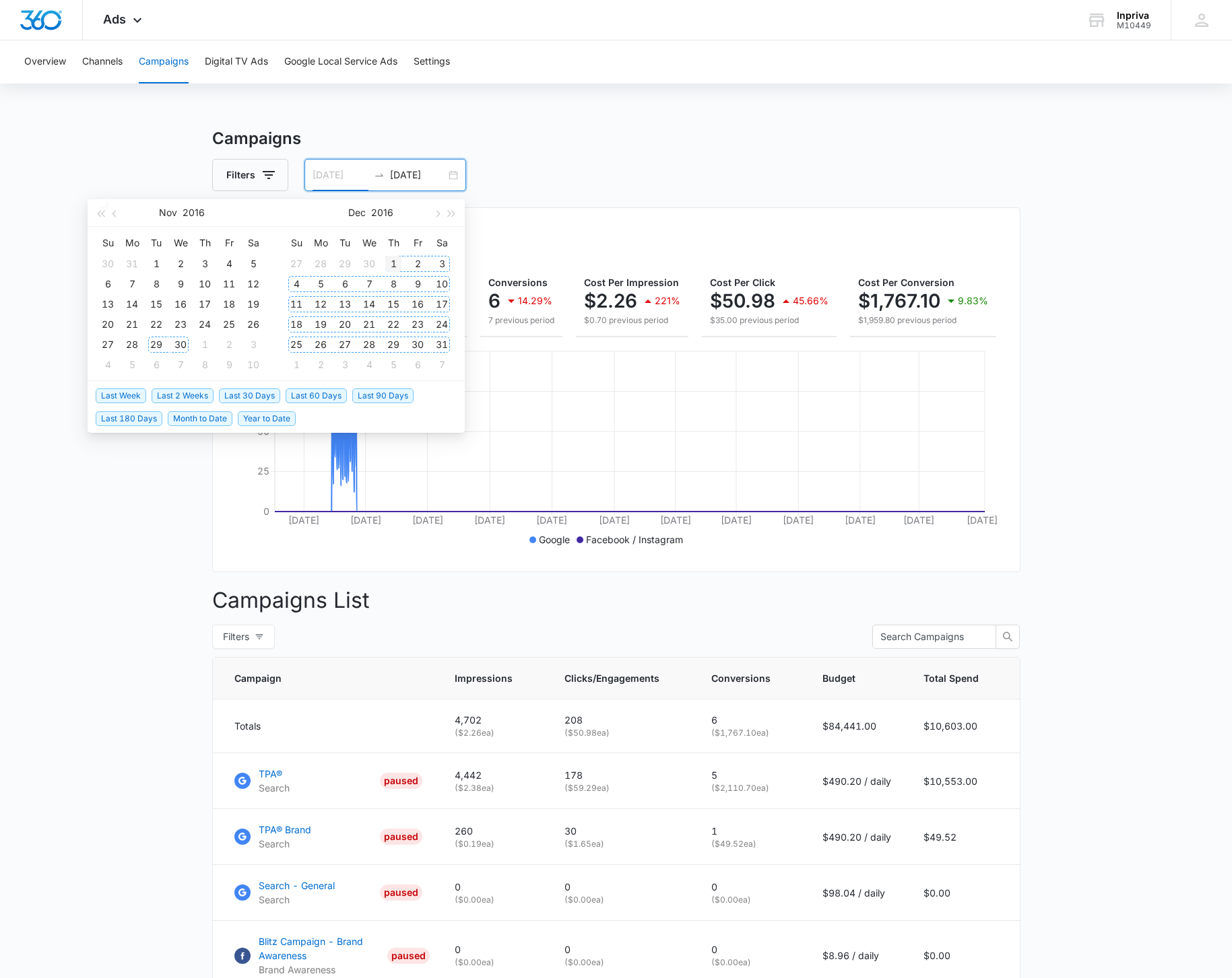
type input "[DATE]"
click at [393, 261] on div "1" at bounding box center [394, 264] width 16 height 16
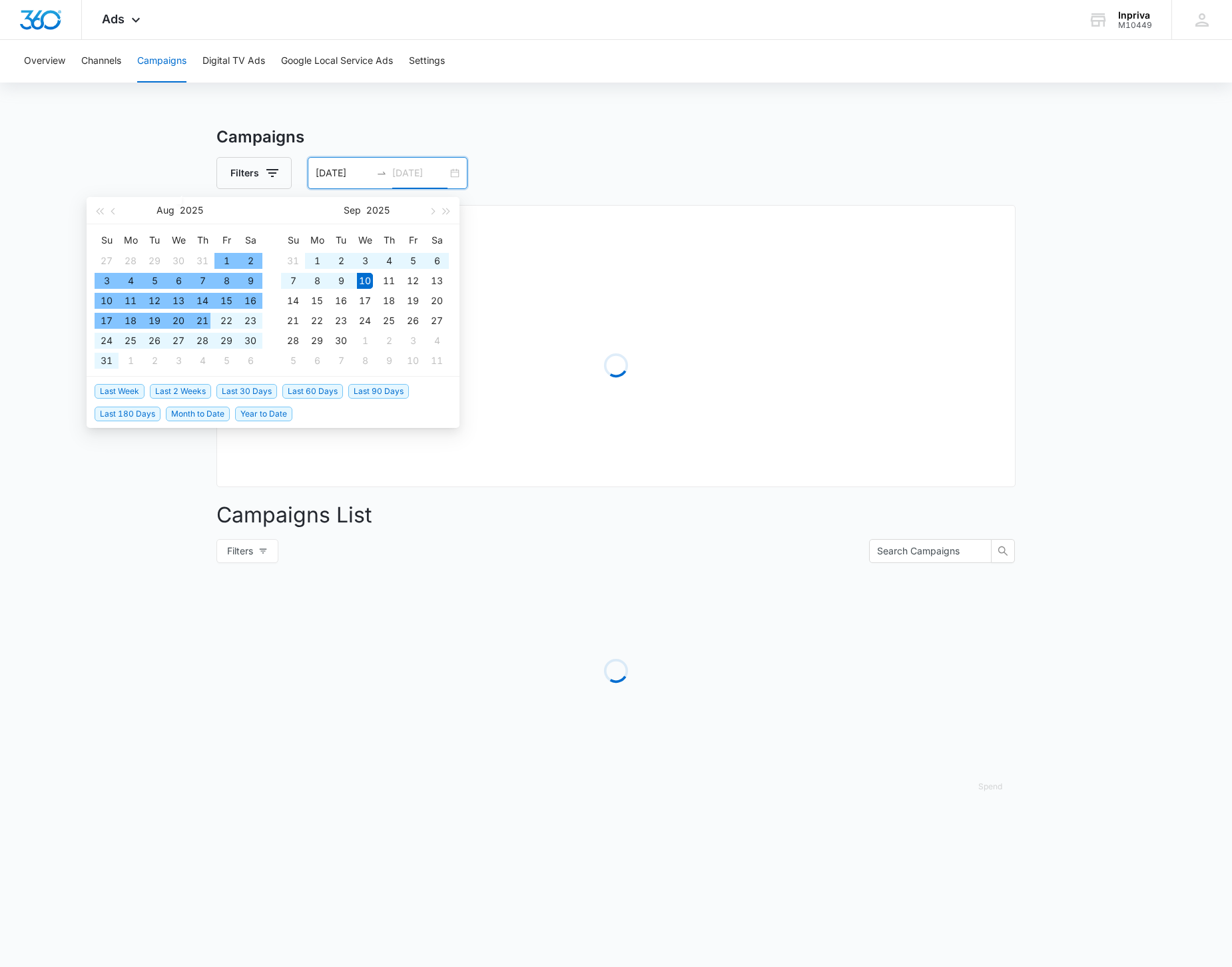
type input "[DATE]"
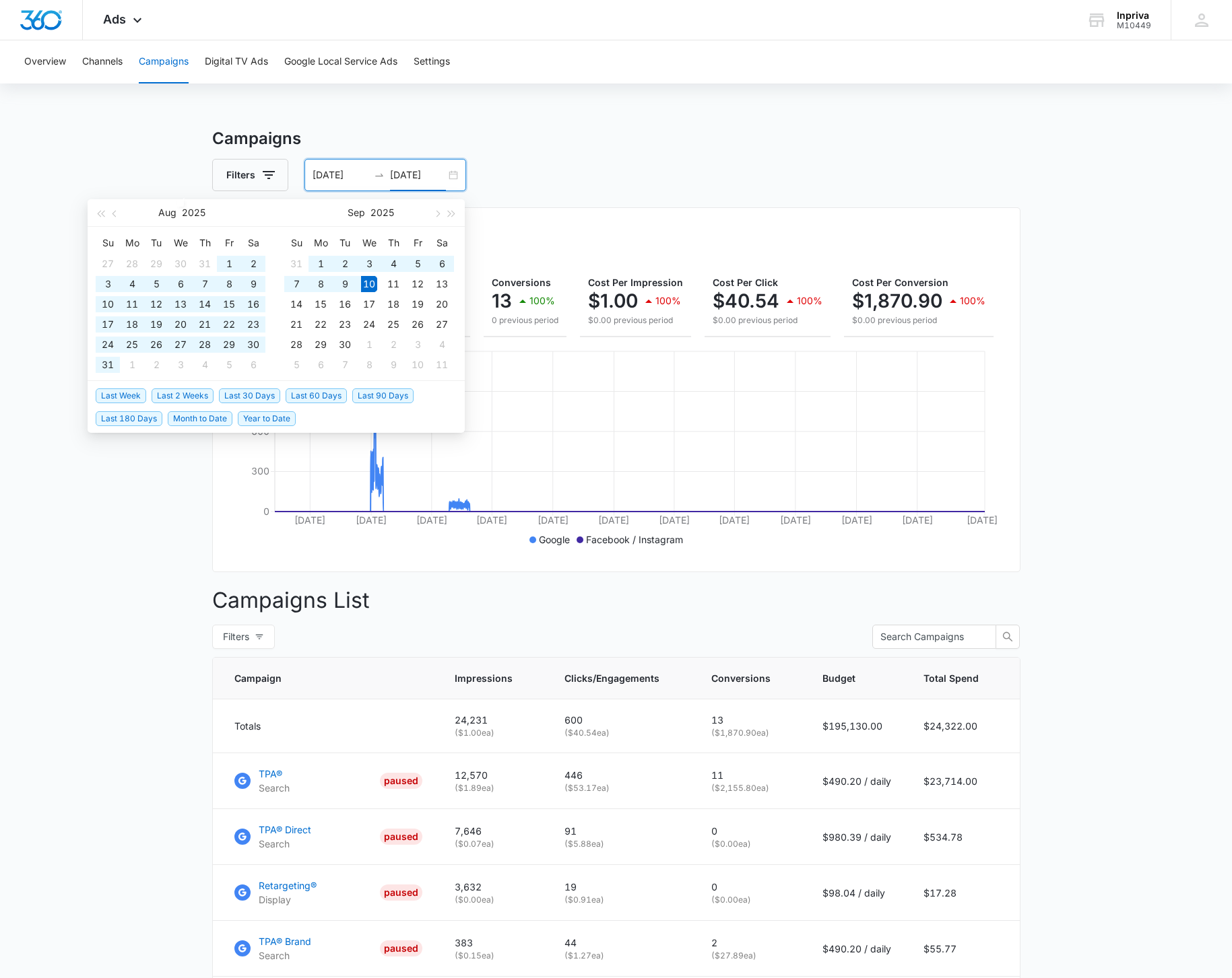
click at [116, 564] on main "Campaigns Filters [DATE] [DATE] Overall Results Impressions 24.2k 100% 0 previo…" at bounding box center [616, 746] width 1232 height 1239
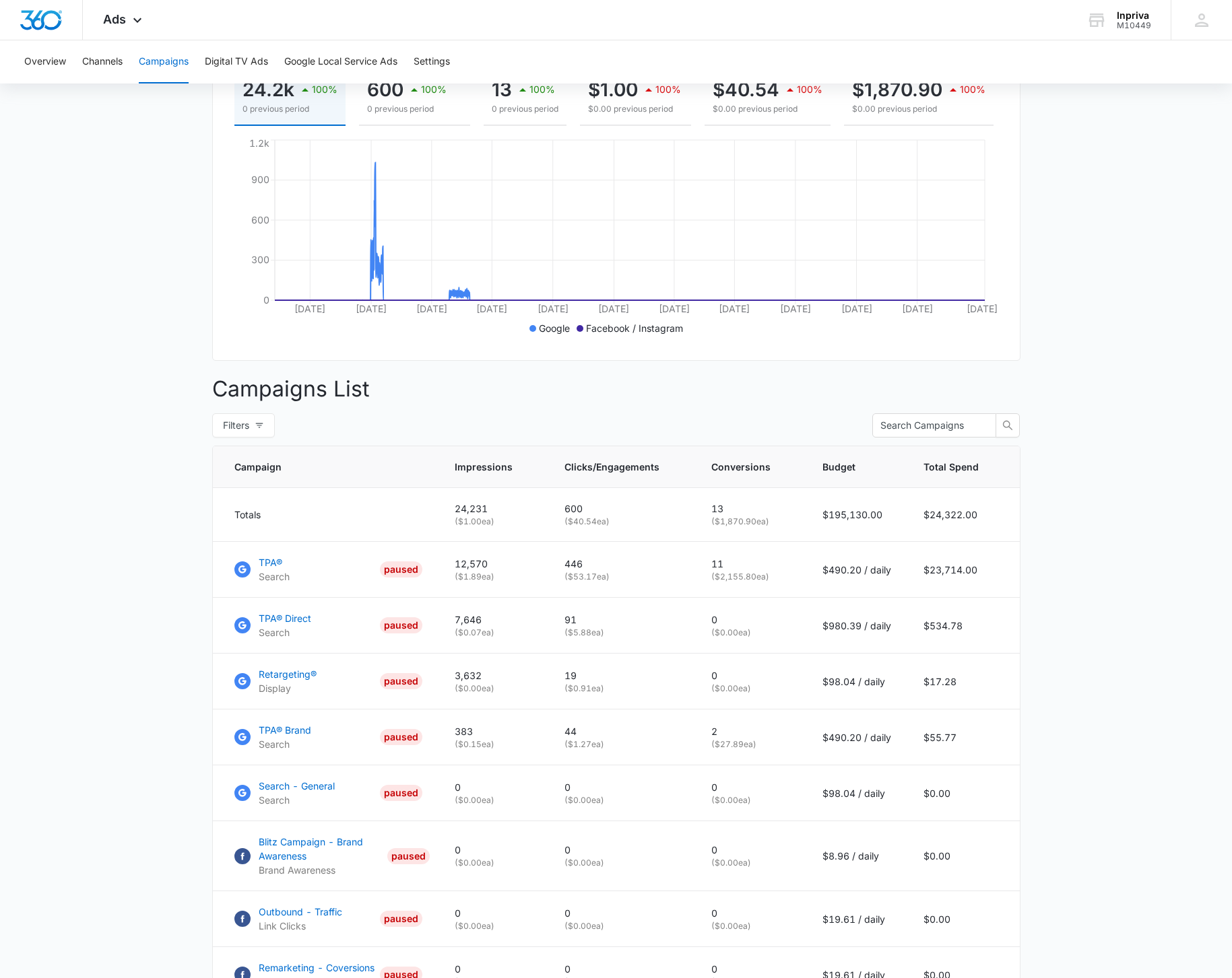
scroll to position [274, 0]
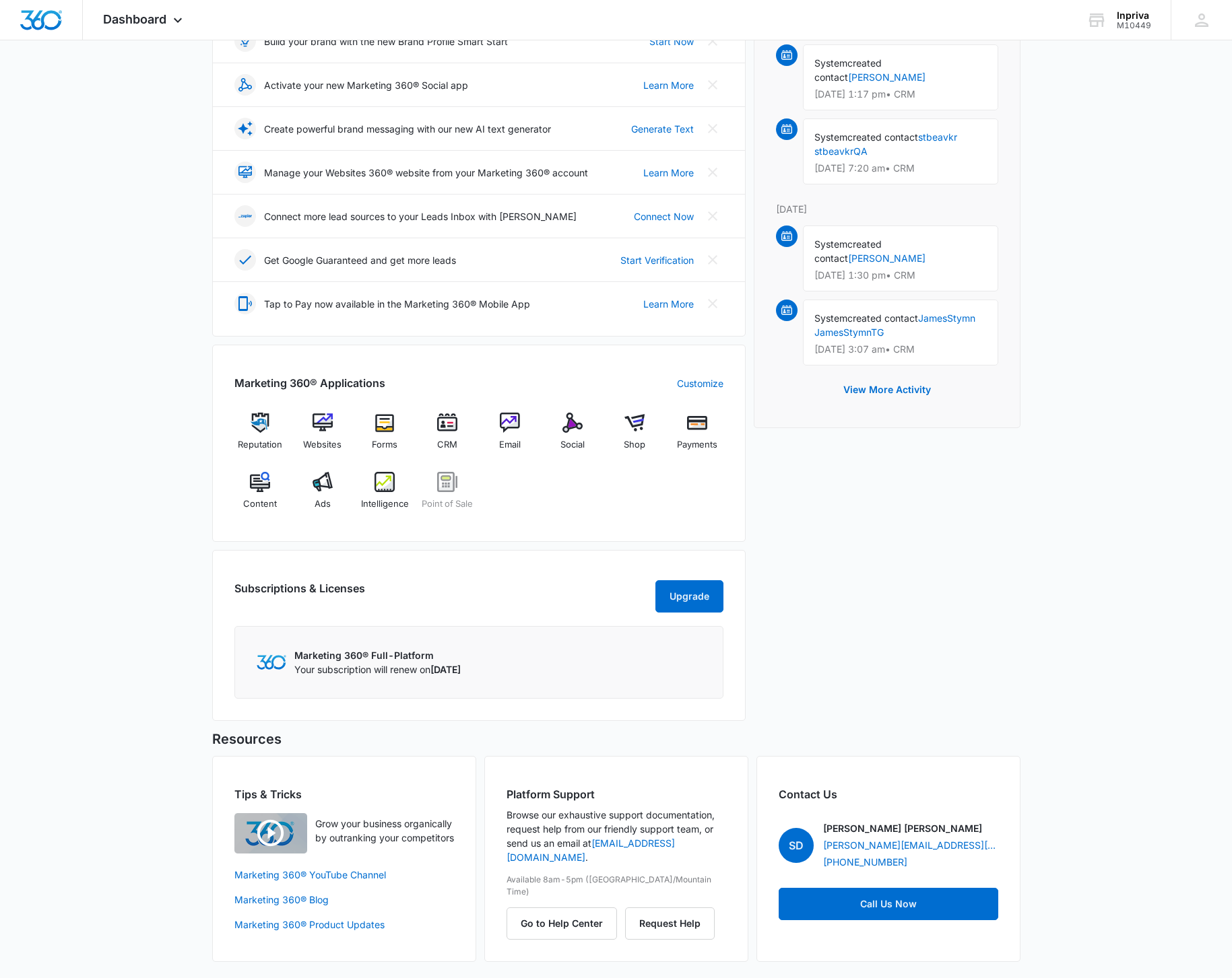
scroll to position [233, 0]
click at [699, 413] on img at bounding box center [697, 423] width 20 height 20
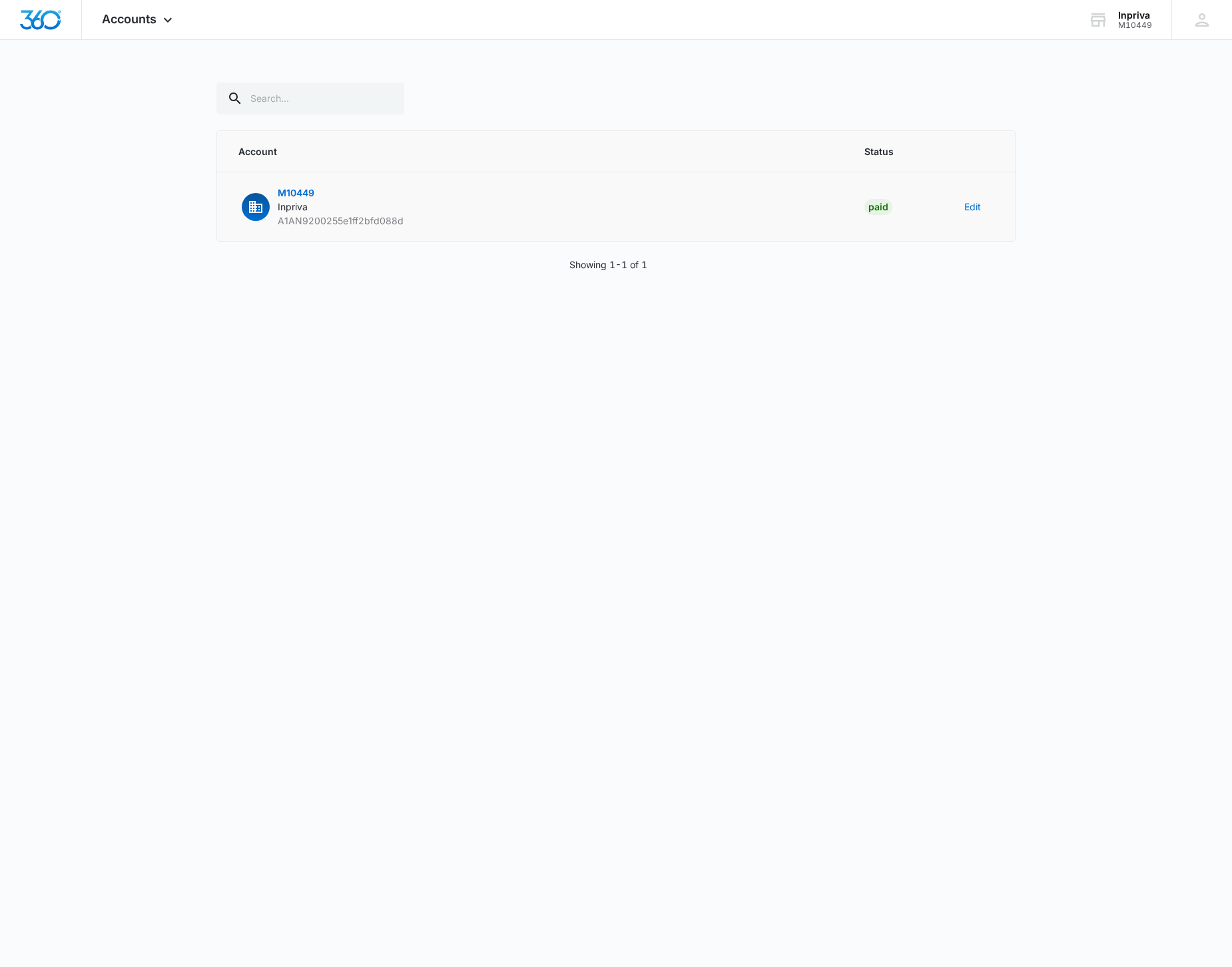
click at [341, 212] on p "M10449 Inpriva A1AN9200255e1ff2bfd088d" at bounding box center [341, 206] width 126 height 42
click at [975, 209] on button "Edit" at bounding box center [972, 206] width 17 height 14
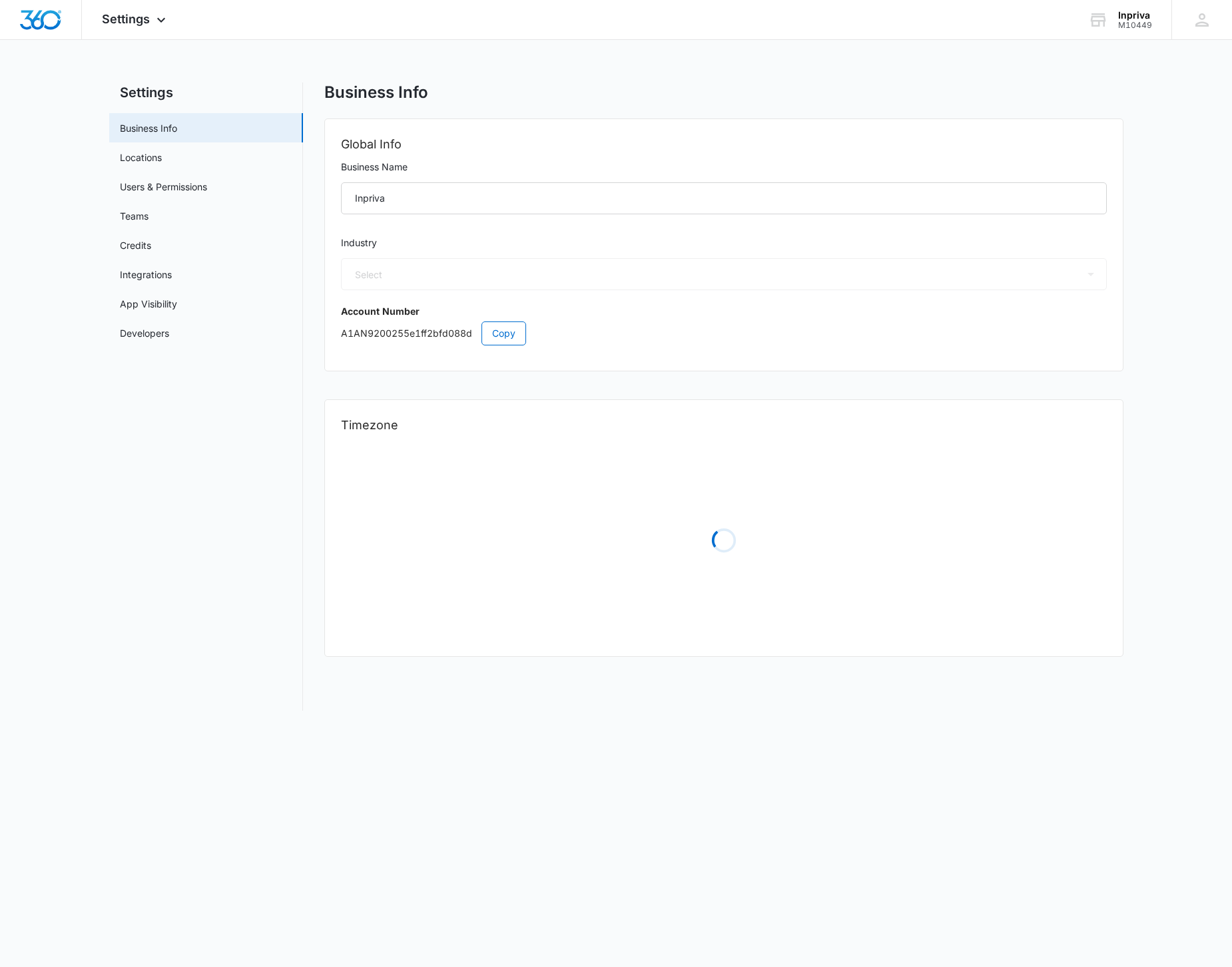
select select "33"
select select "US"
select select "America/[GEOGRAPHIC_DATA]"
click at [1193, 22] on icon at bounding box center [1202, 20] width 20 height 20
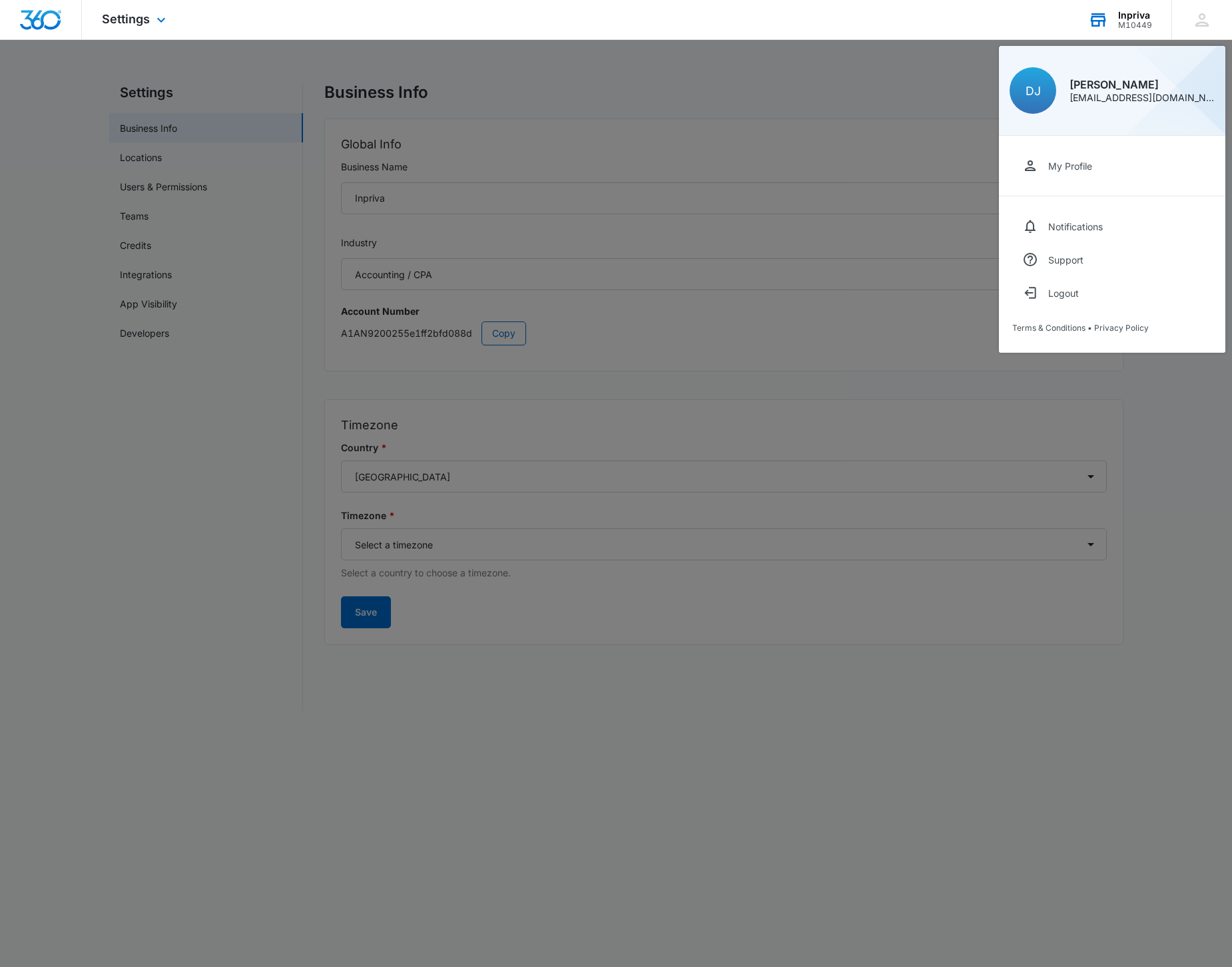
click at [1136, 24] on div "M10449" at bounding box center [1135, 25] width 34 height 10
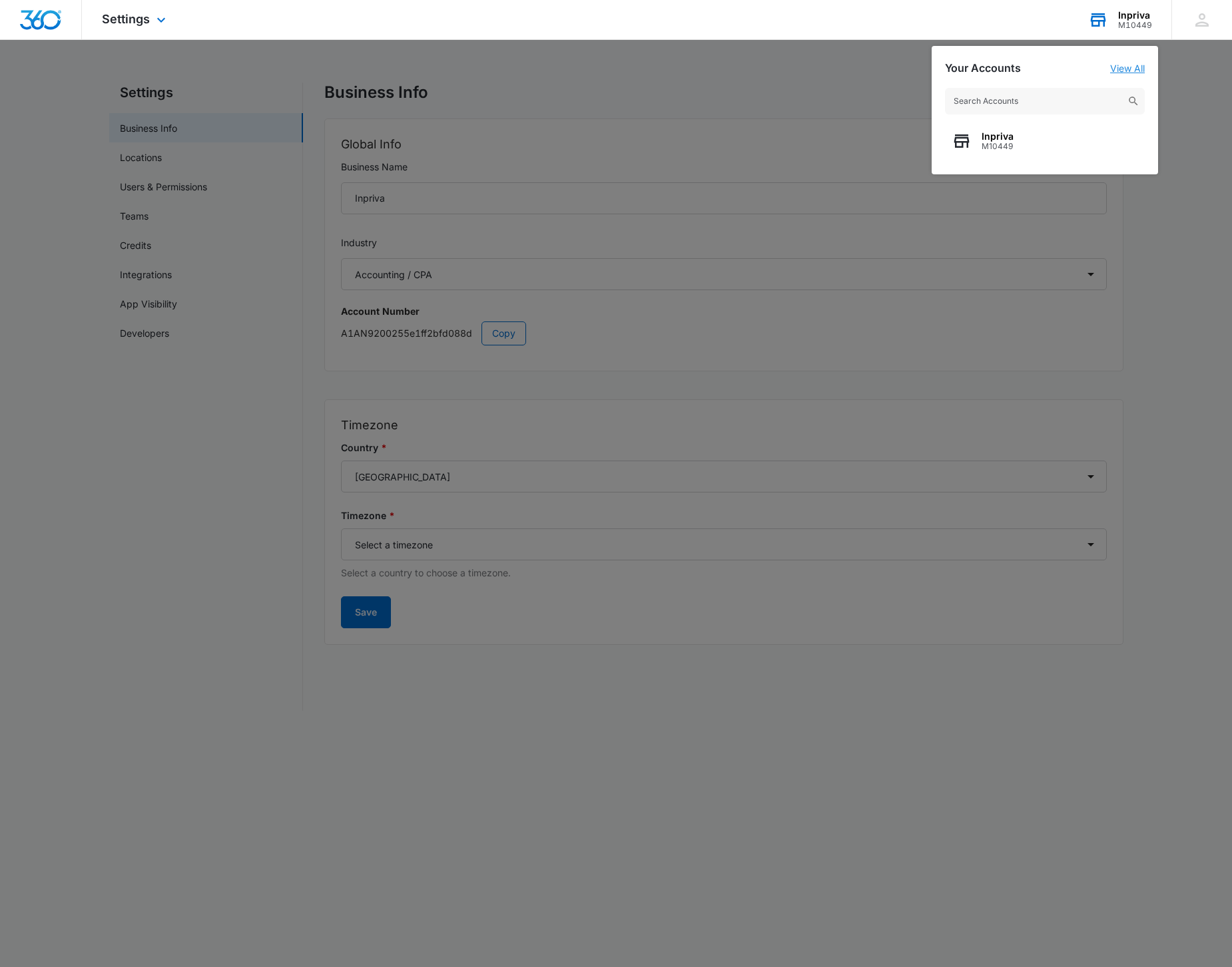
click at [1131, 71] on link "View All" at bounding box center [1127, 68] width 35 height 11
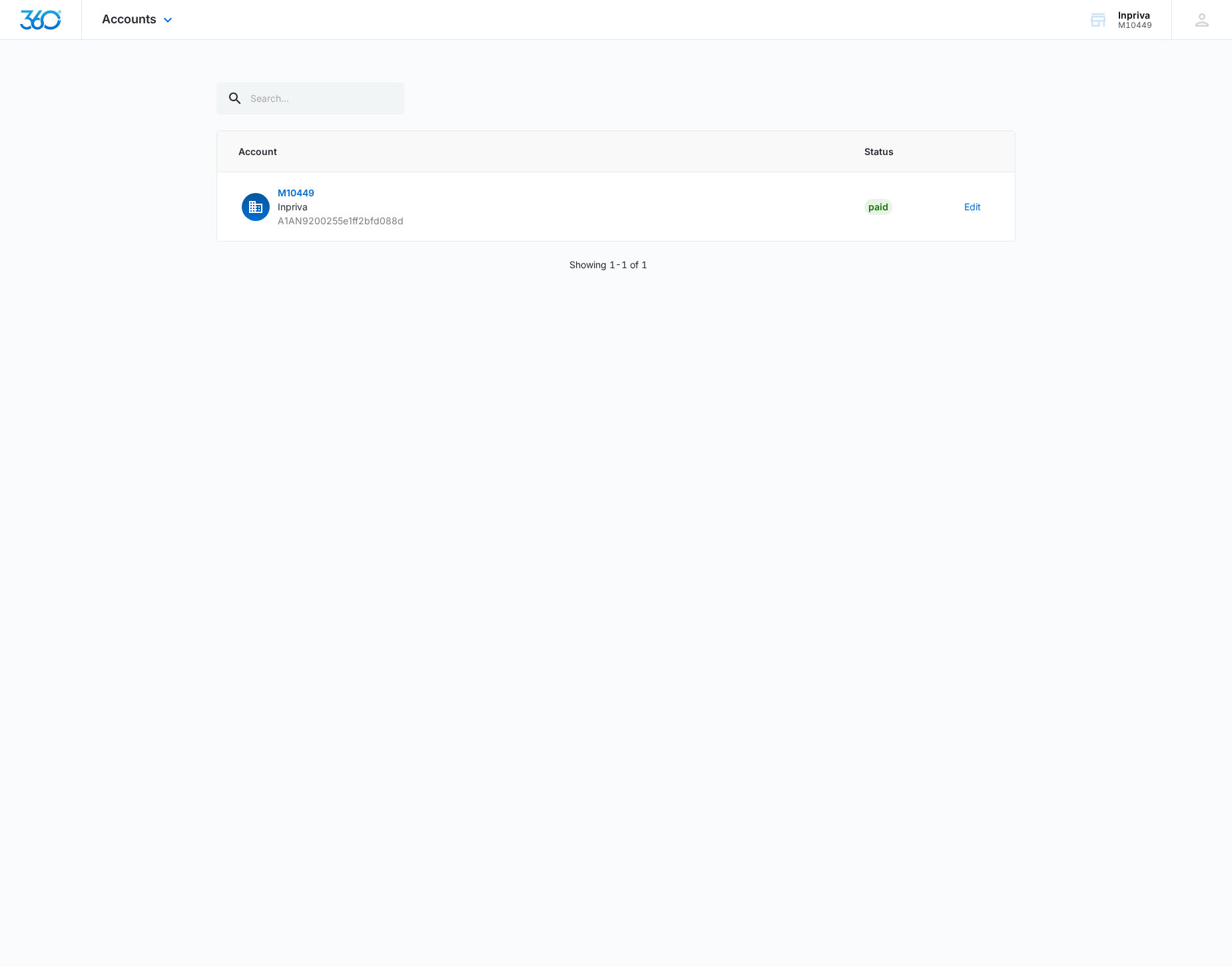
click at [160, 18] on div "Accounts Apps Reputation Websites Forms CRM Email Social Shop Payments POS Cont…" at bounding box center [139, 19] width 114 height 39
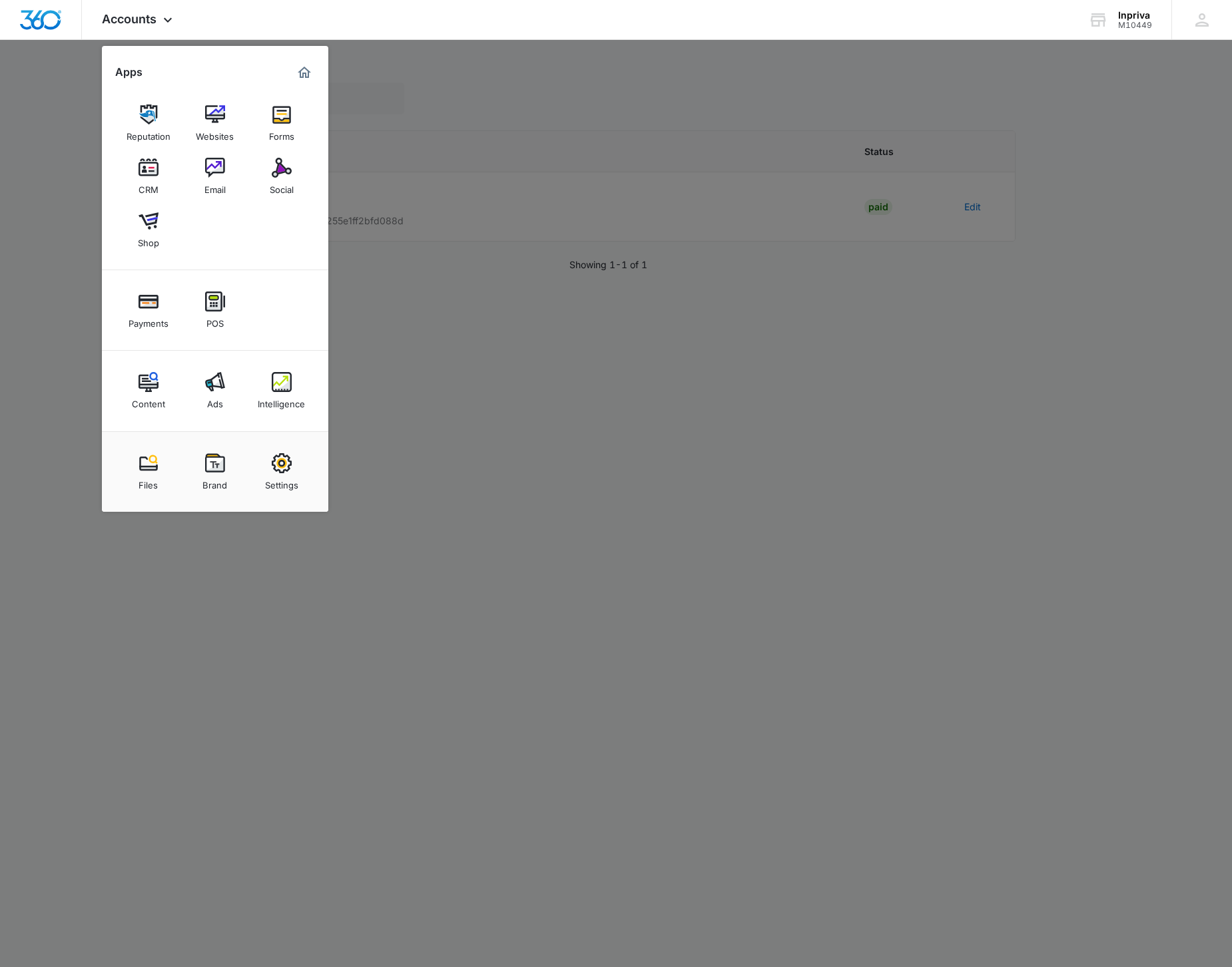
click at [608, 398] on div at bounding box center [616, 484] width 1232 height 967
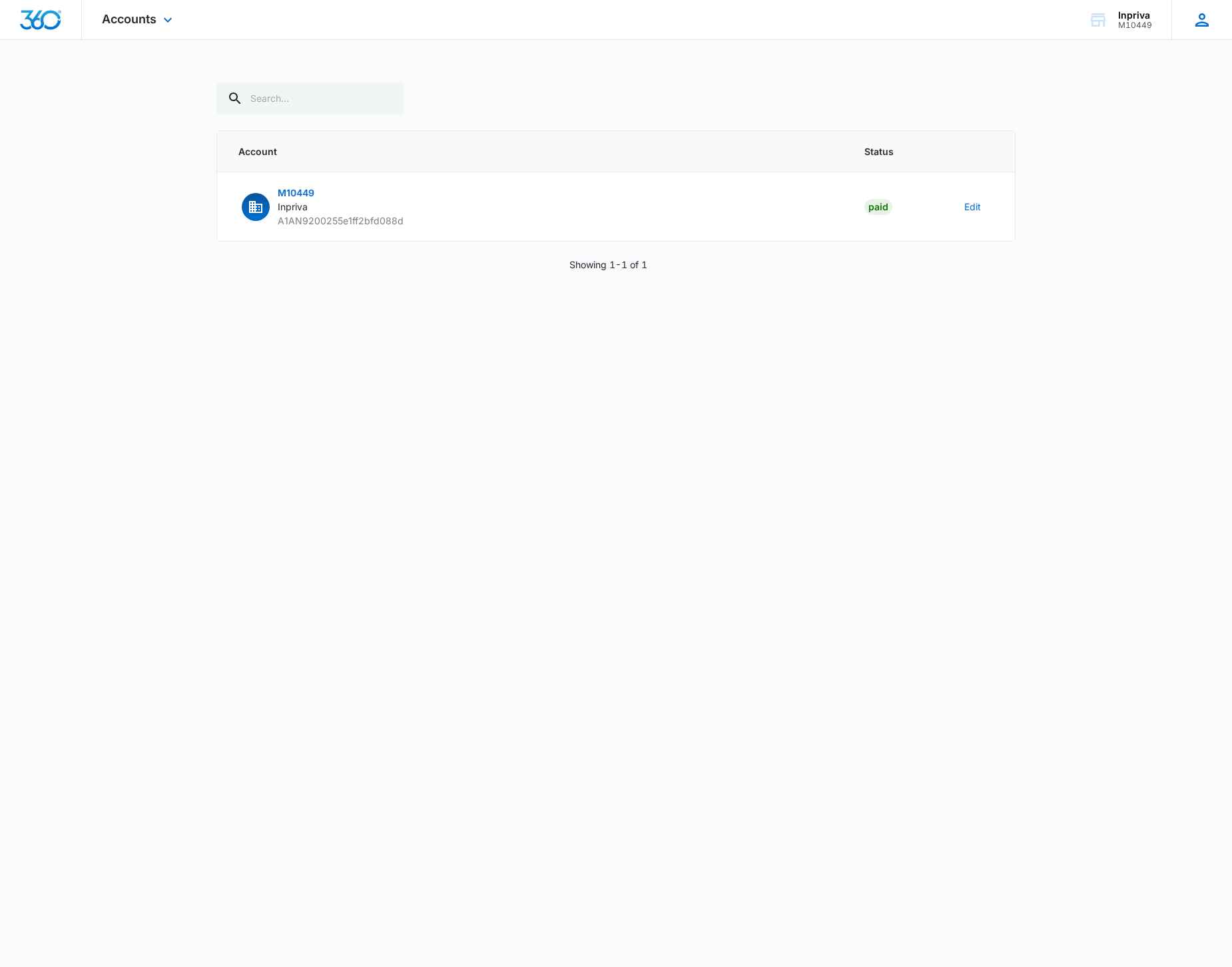
click at [1196, 17] on icon at bounding box center [1202, 20] width 20 height 20
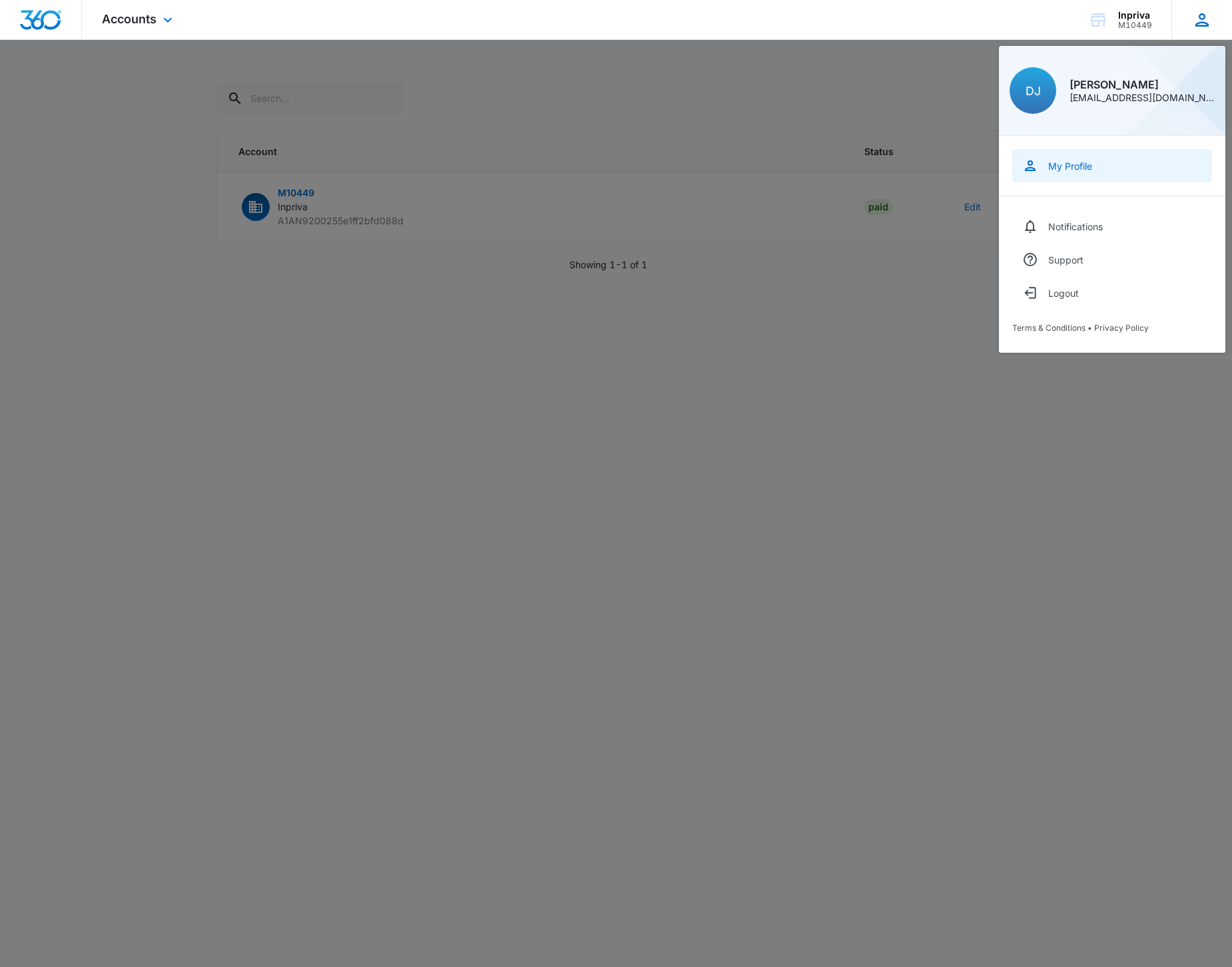
click at [1079, 165] on div "My Profile" at bounding box center [1071, 166] width 44 height 11
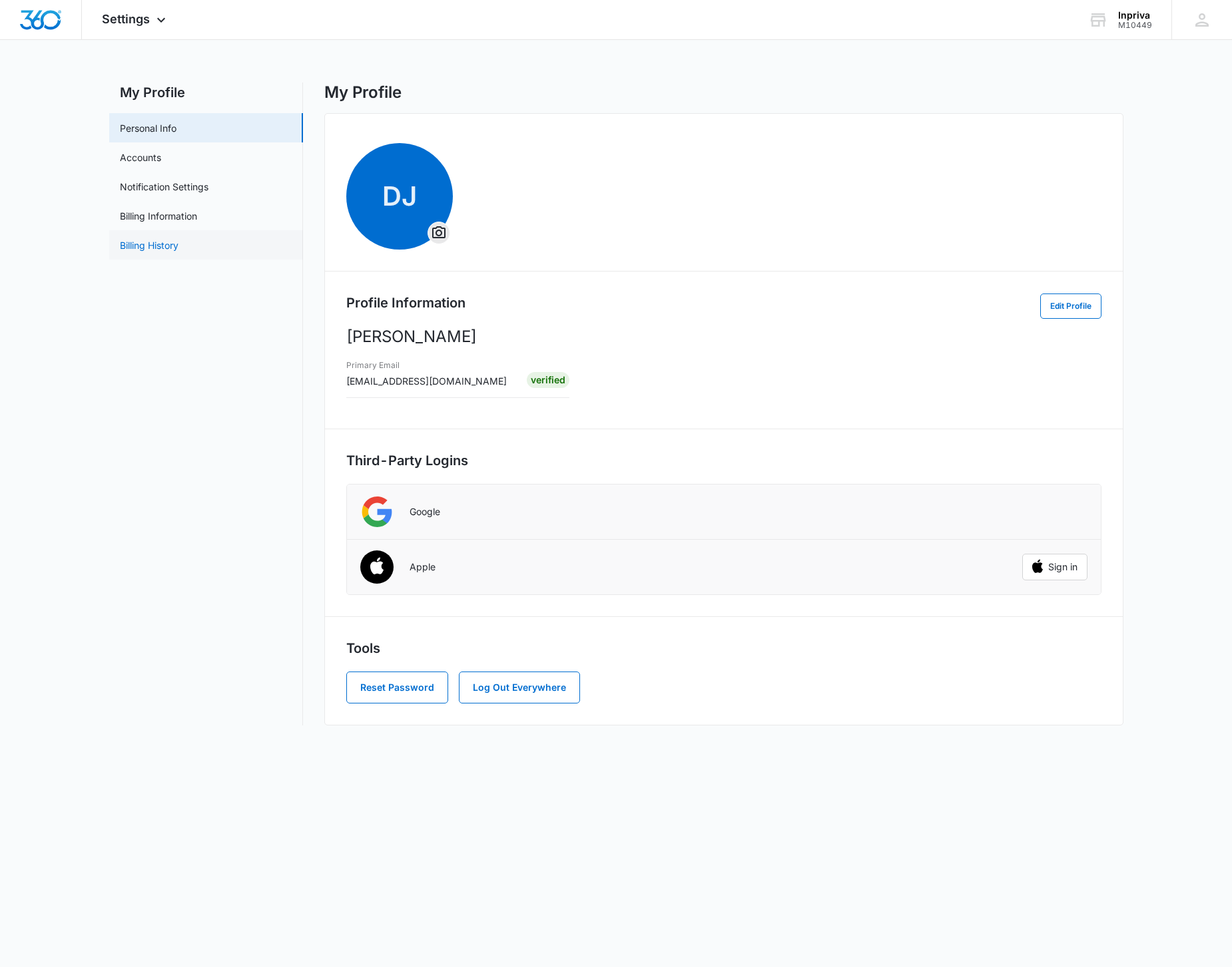
click at [167, 244] on link "Billing History" at bounding box center [149, 245] width 58 height 14
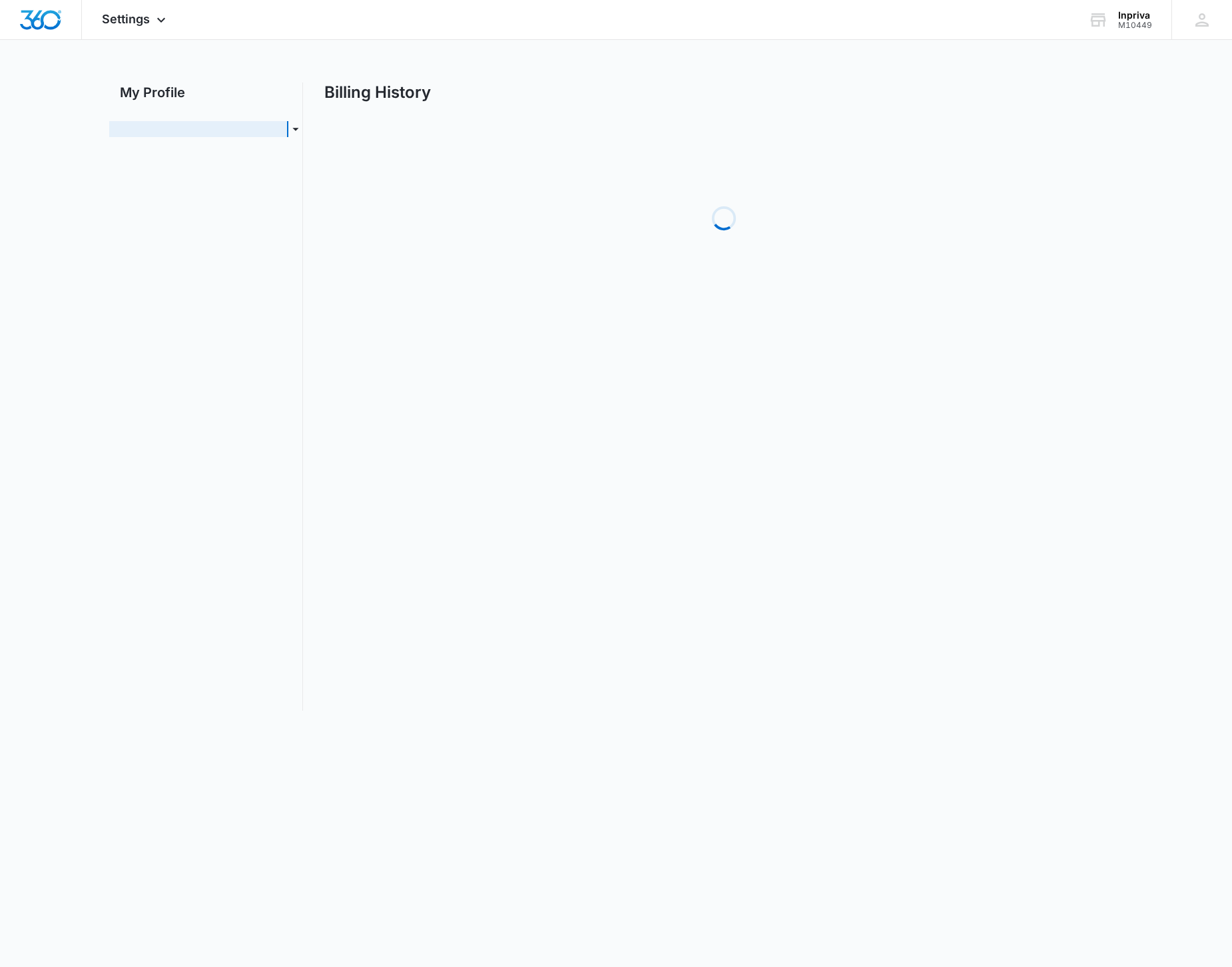
click at [167, 244] on nav "My Profile Personal Info Accounts Notification Settings Billing Information" at bounding box center [206, 397] width 194 height 629
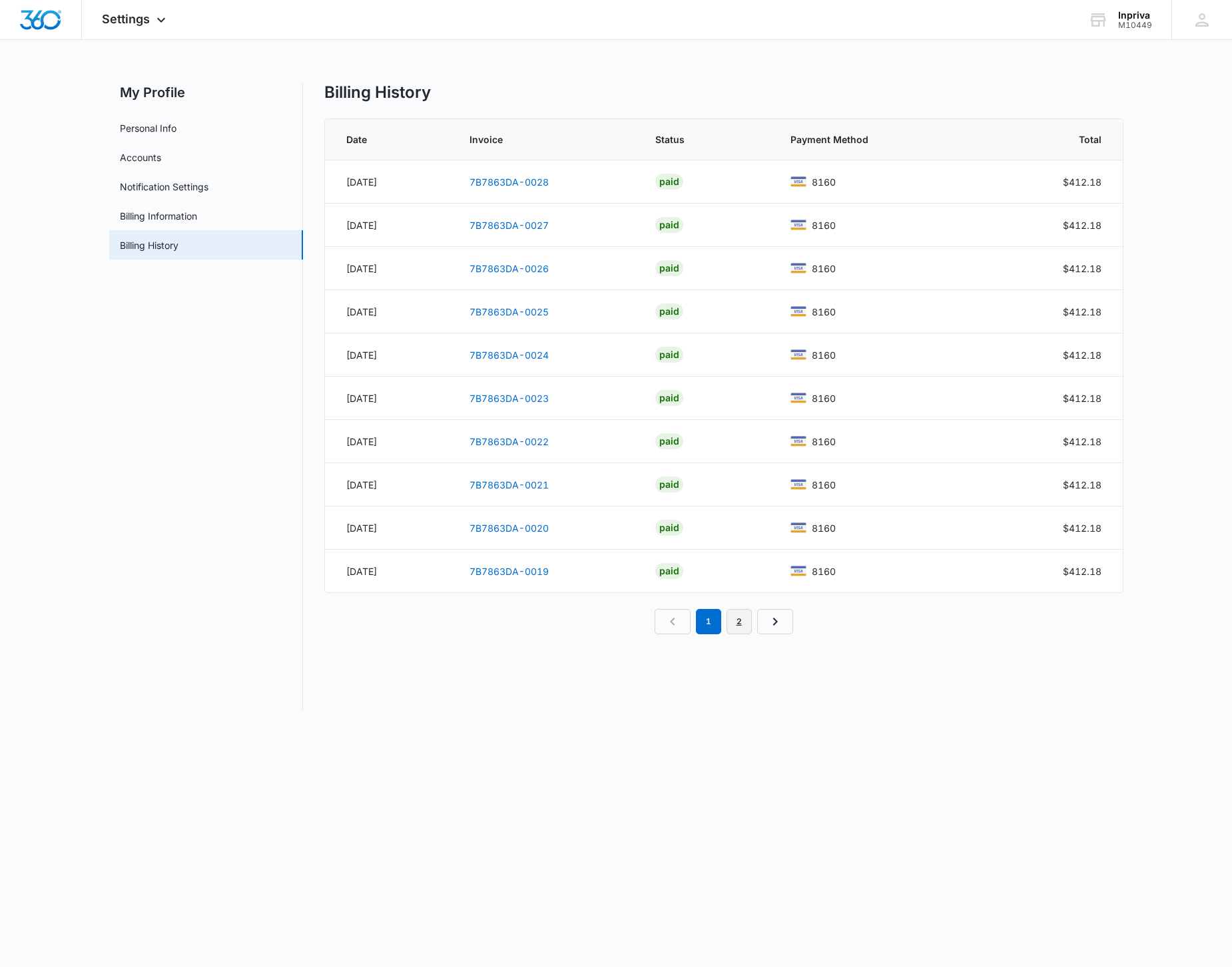
click at [745, 621] on link "2" at bounding box center [739, 621] width 25 height 25
click at [759, 623] on link "3" at bounding box center [754, 621] width 25 height 25
click at [794, 535] on nav "1 2 3" at bounding box center [723, 535] width 169 height 25
click at [794, 538] on nav "1 2 3" at bounding box center [723, 535] width 169 height 25
click at [660, 537] on icon "Previous Page" at bounding box center [658, 535] width 16 height 16
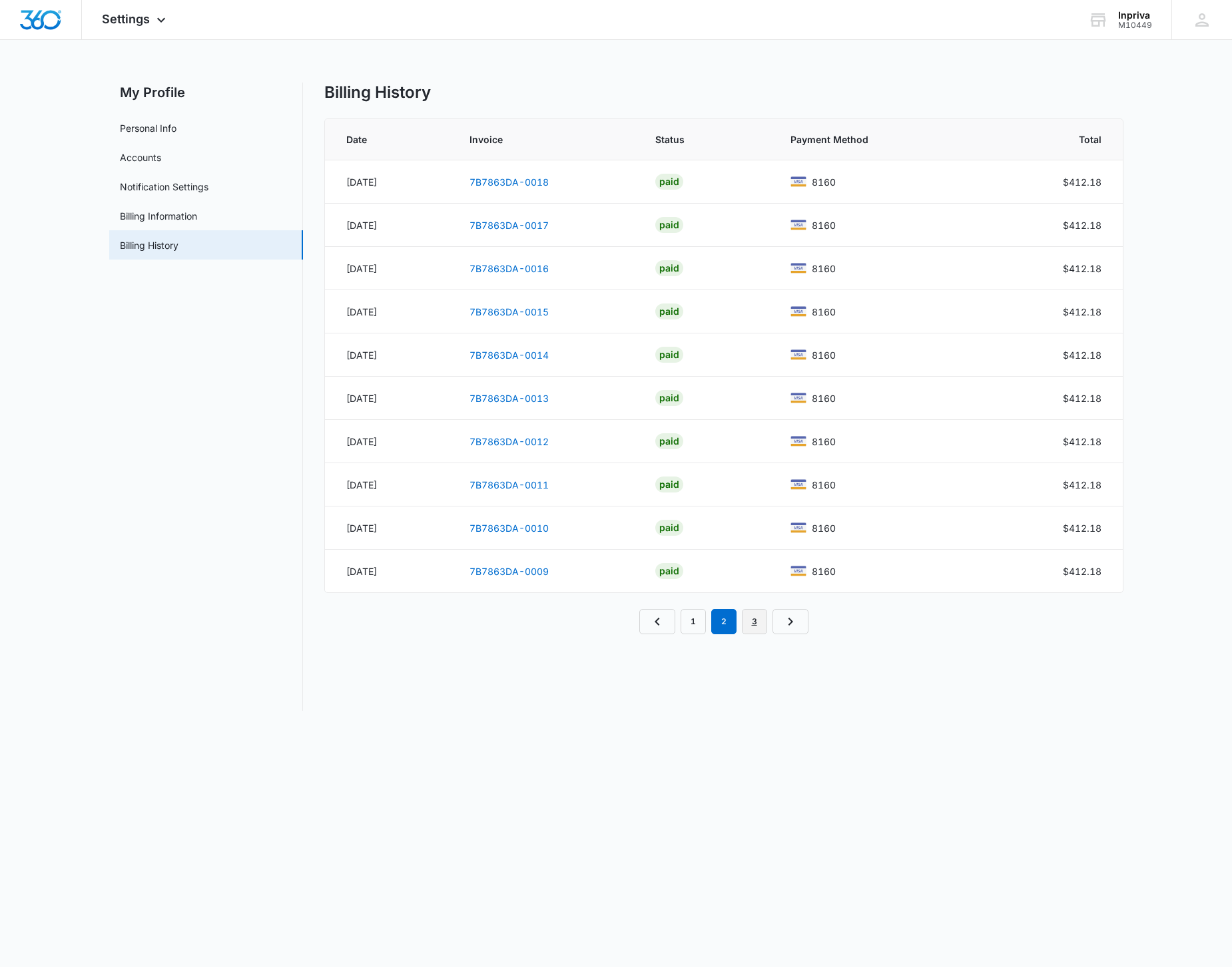
click at [755, 622] on link "3" at bounding box center [754, 621] width 25 height 25
click at [155, 158] on link "Accounts" at bounding box center [141, 157] width 41 height 14
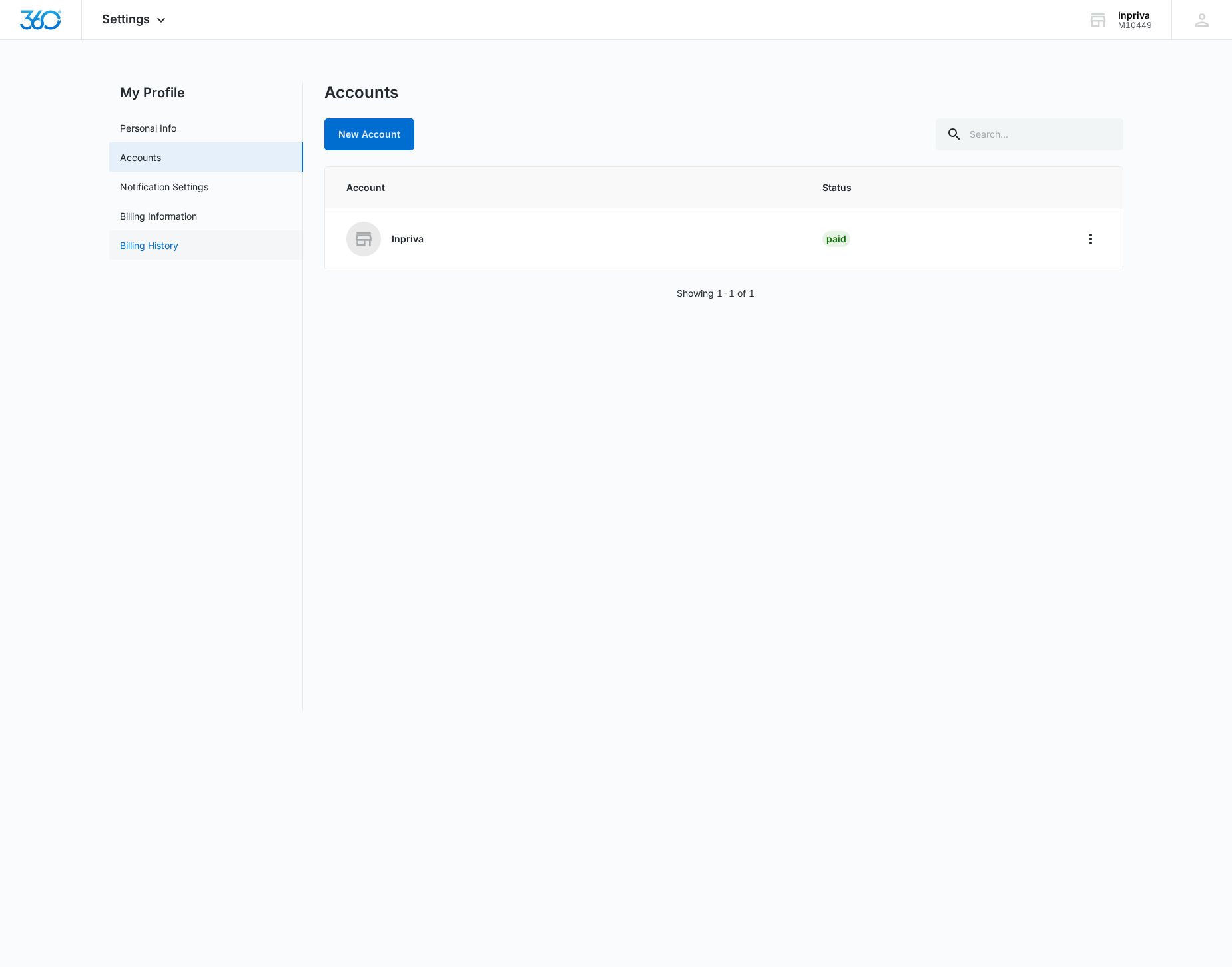
click at [169, 246] on link "Billing History" at bounding box center [149, 245] width 58 height 14
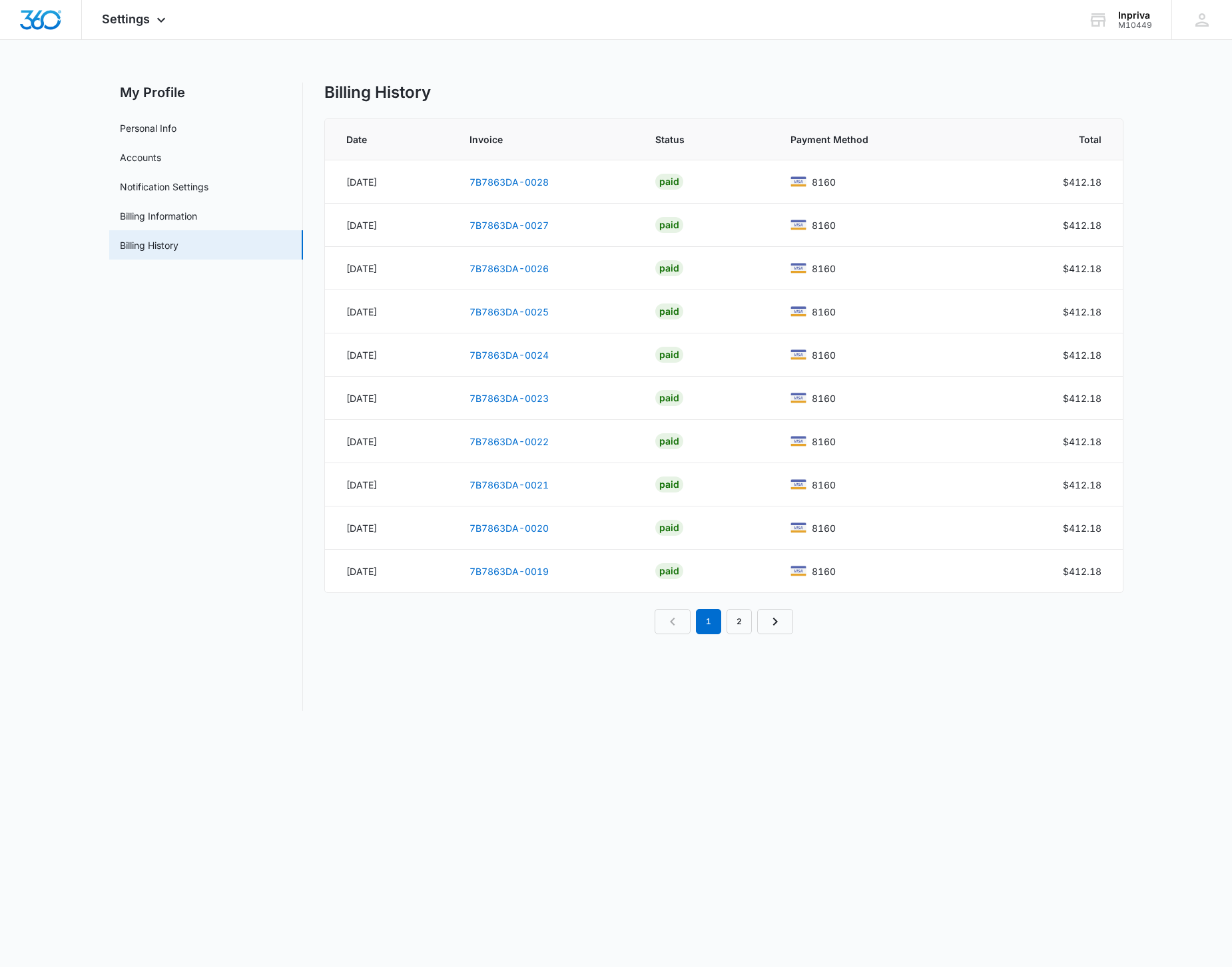
click at [1006, 667] on div "Billing History Date Invoice Status Payment Method Total [DATE] 7B7863DA-0028 P…" at bounding box center [724, 397] width 799 height 629
